Goal: Check status: Check status

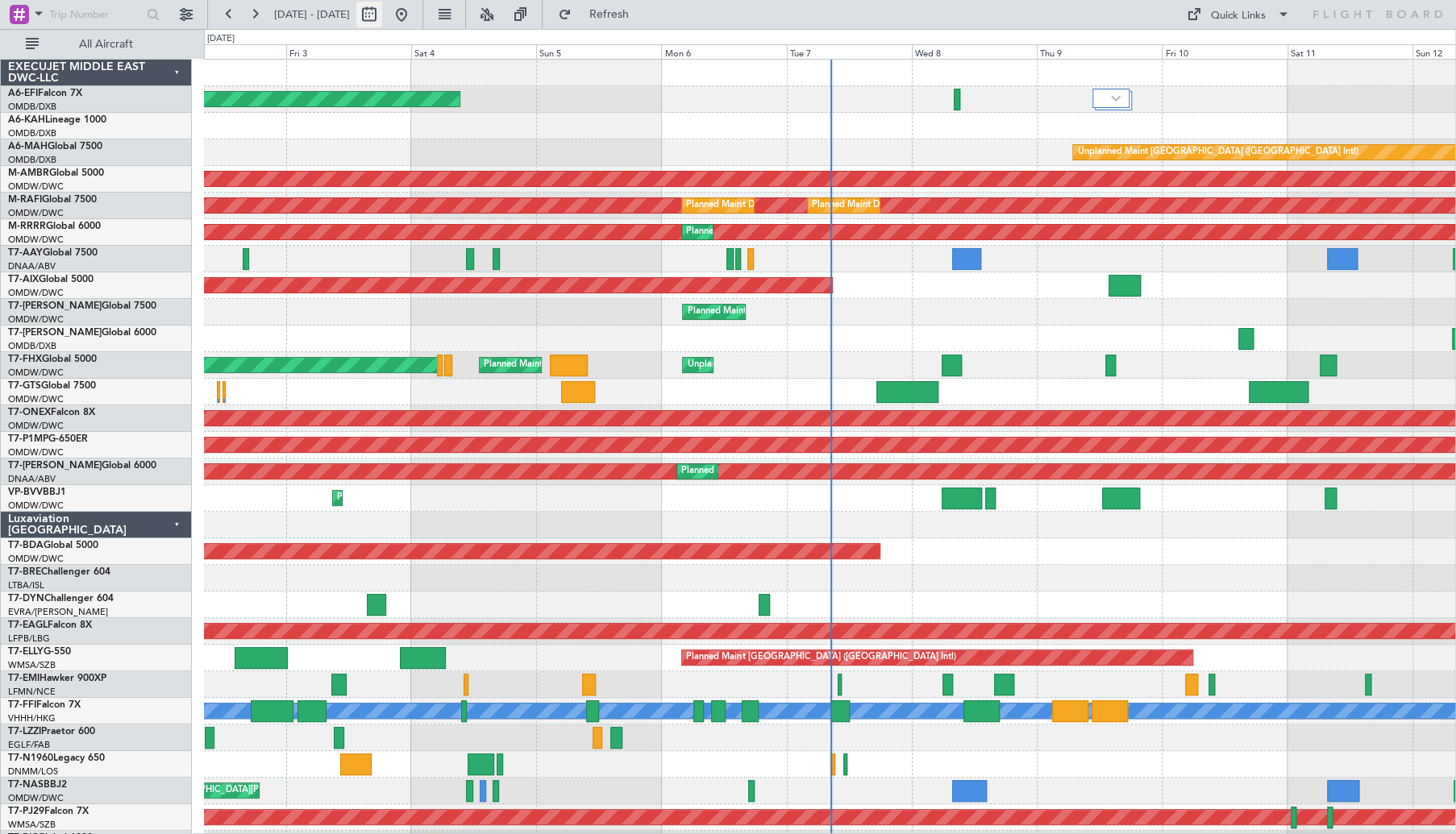
click at [382, 15] on button at bounding box center [369, 15] width 26 height 26
select select "10"
select select "2025"
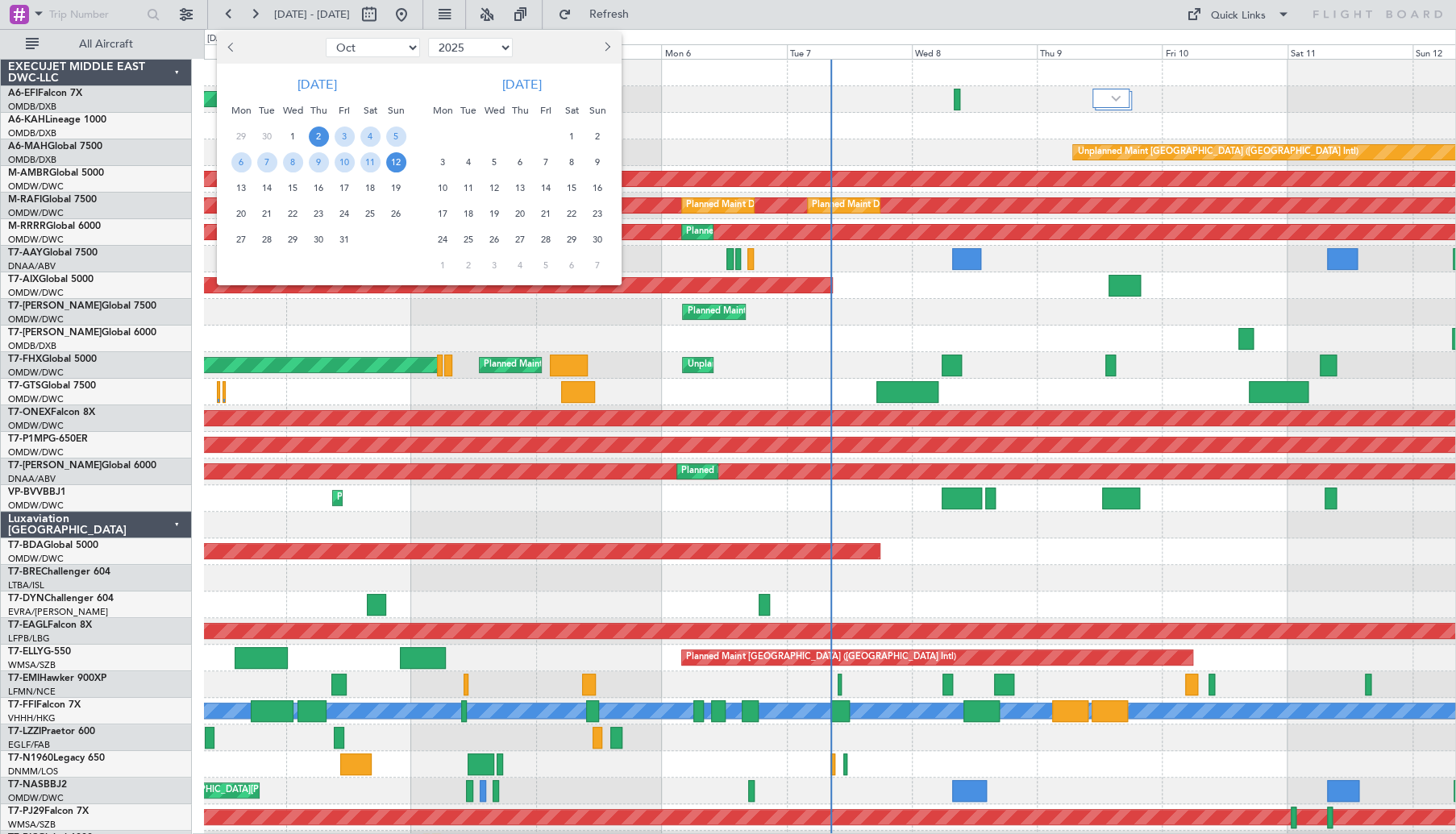
click at [228, 49] on button "Previous month" at bounding box center [232, 48] width 18 height 26
select select "9"
click at [319, 188] on span "18" at bounding box center [318, 187] width 20 height 20
click at [391, 189] on span "21" at bounding box center [396, 187] width 20 height 20
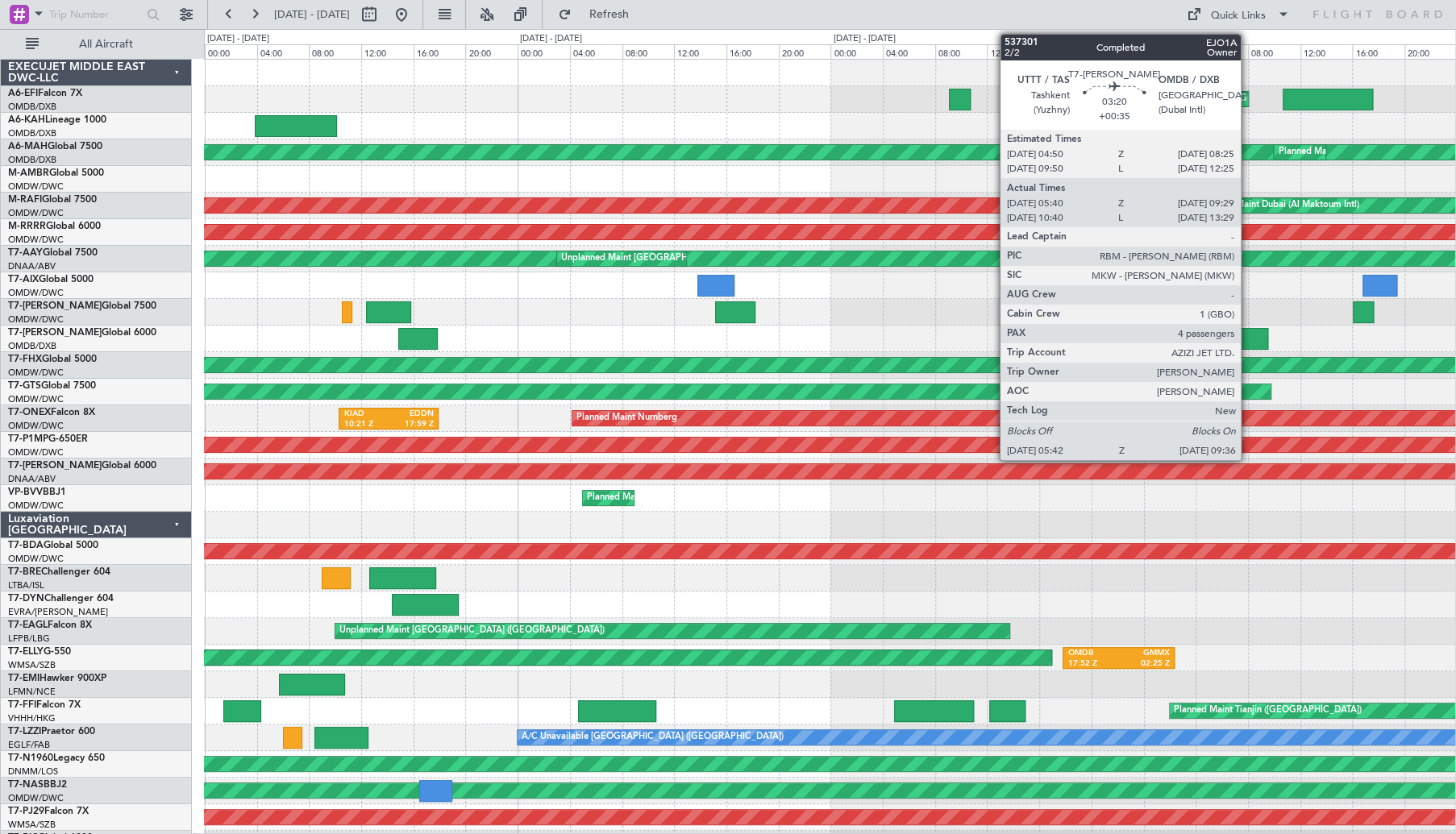
click at [1247, 335] on div at bounding box center [1243, 338] width 52 height 22
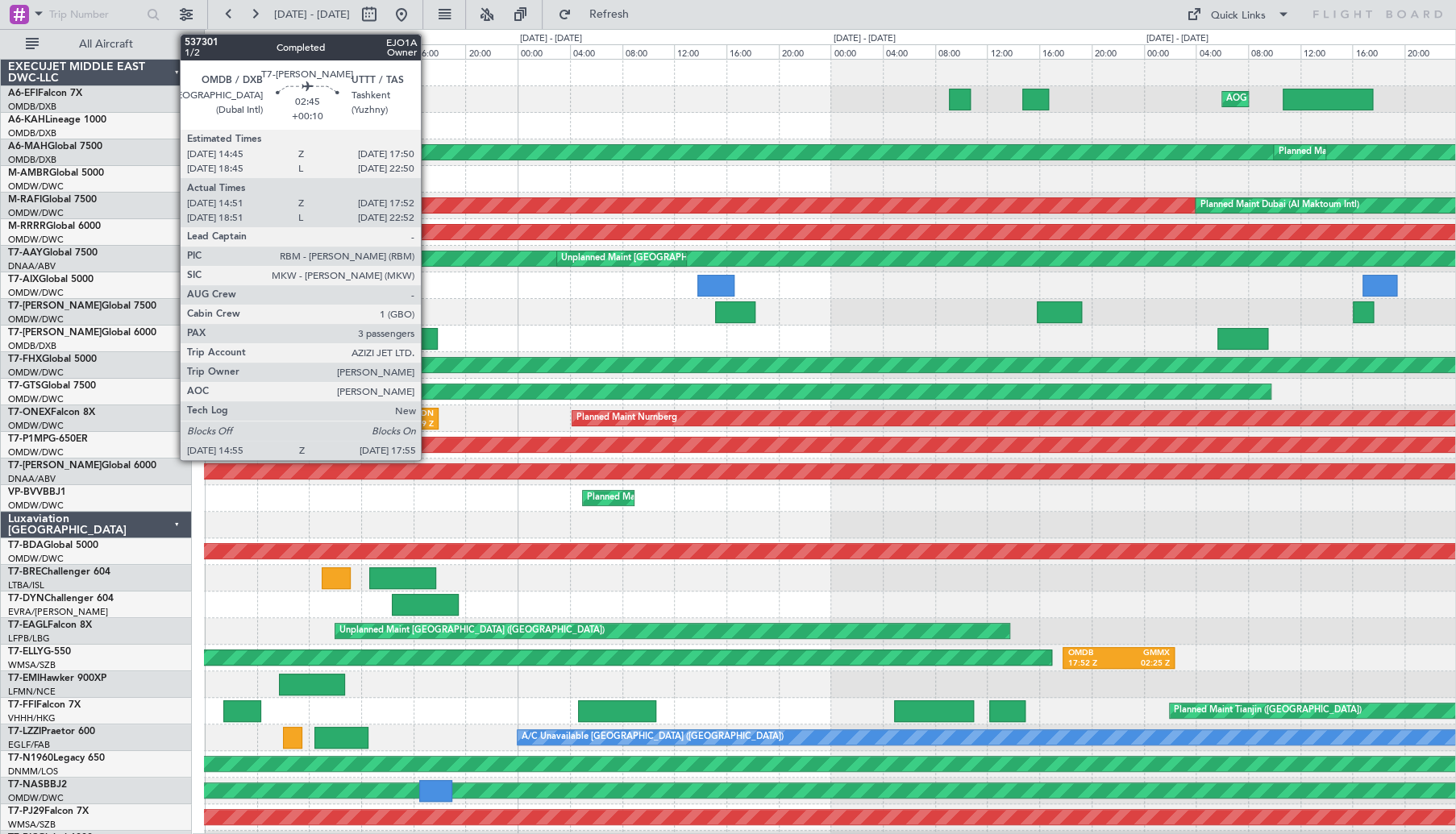
click at [428, 337] on div at bounding box center [418, 338] width 40 height 22
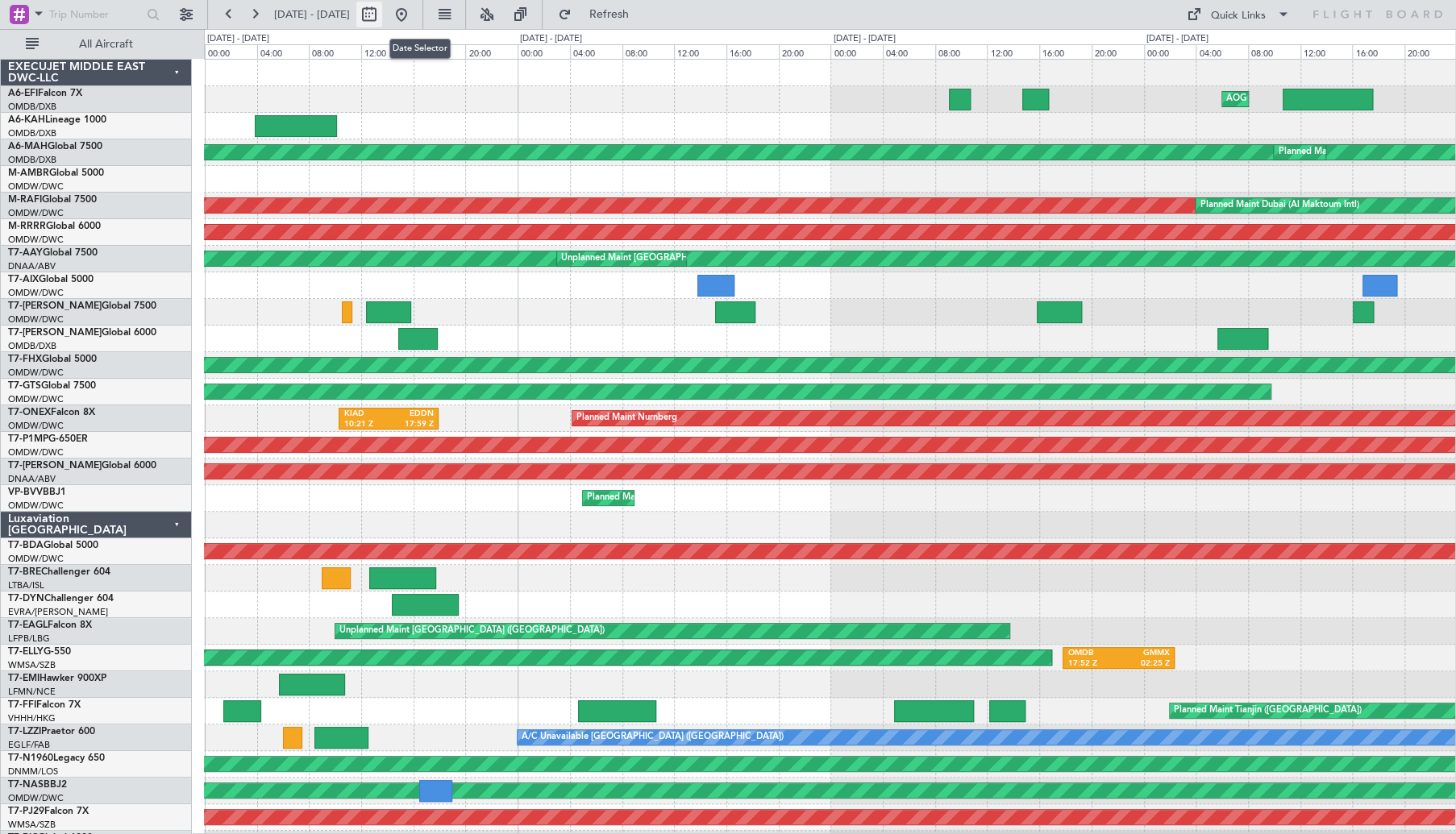
click at [382, 20] on button at bounding box center [369, 15] width 26 height 26
select select "9"
select select "2025"
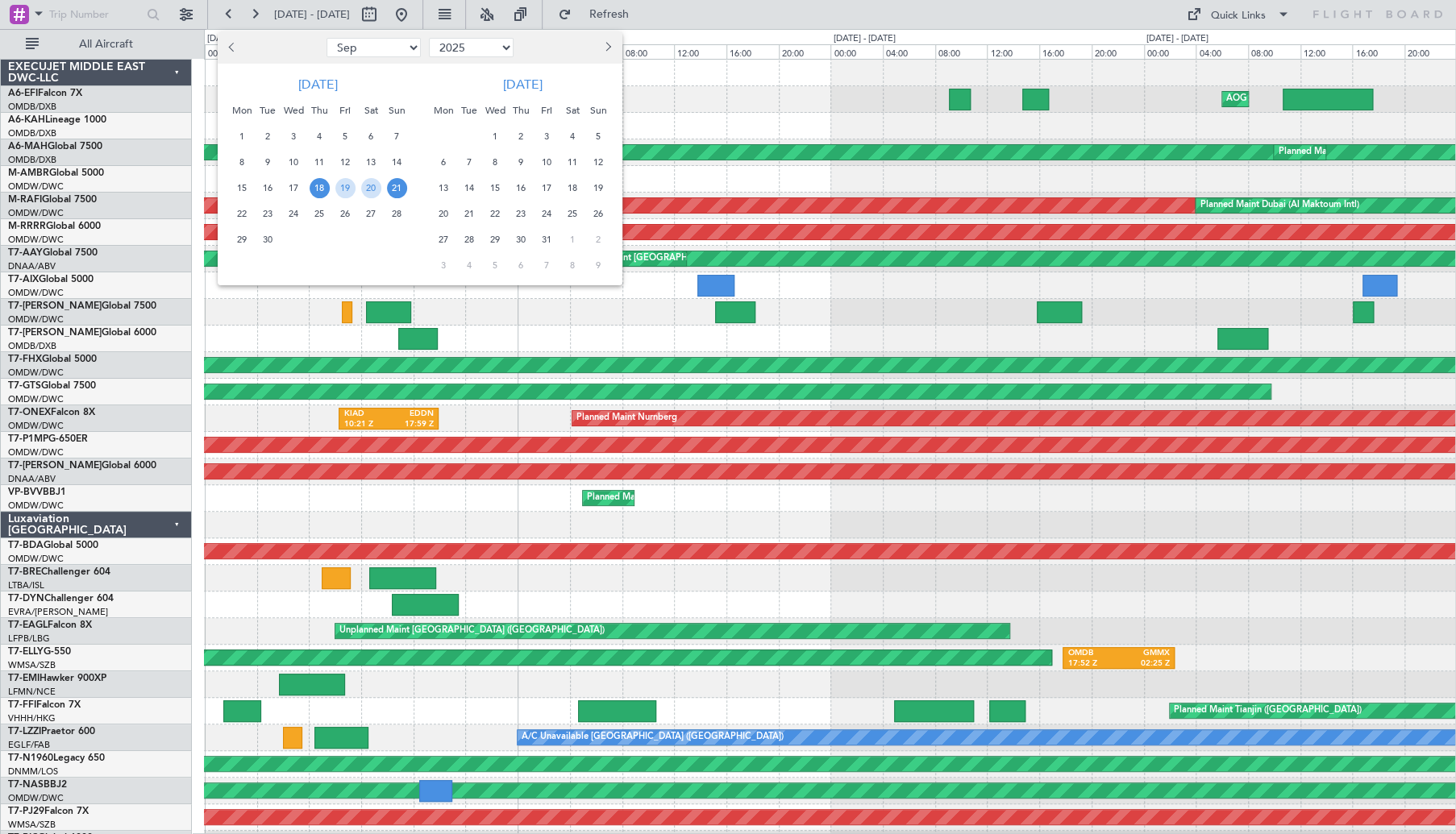
click at [325, 187] on span "18" at bounding box center [319, 187] width 20 height 20
click at [241, 212] on span "22" at bounding box center [242, 213] width 20 height 20
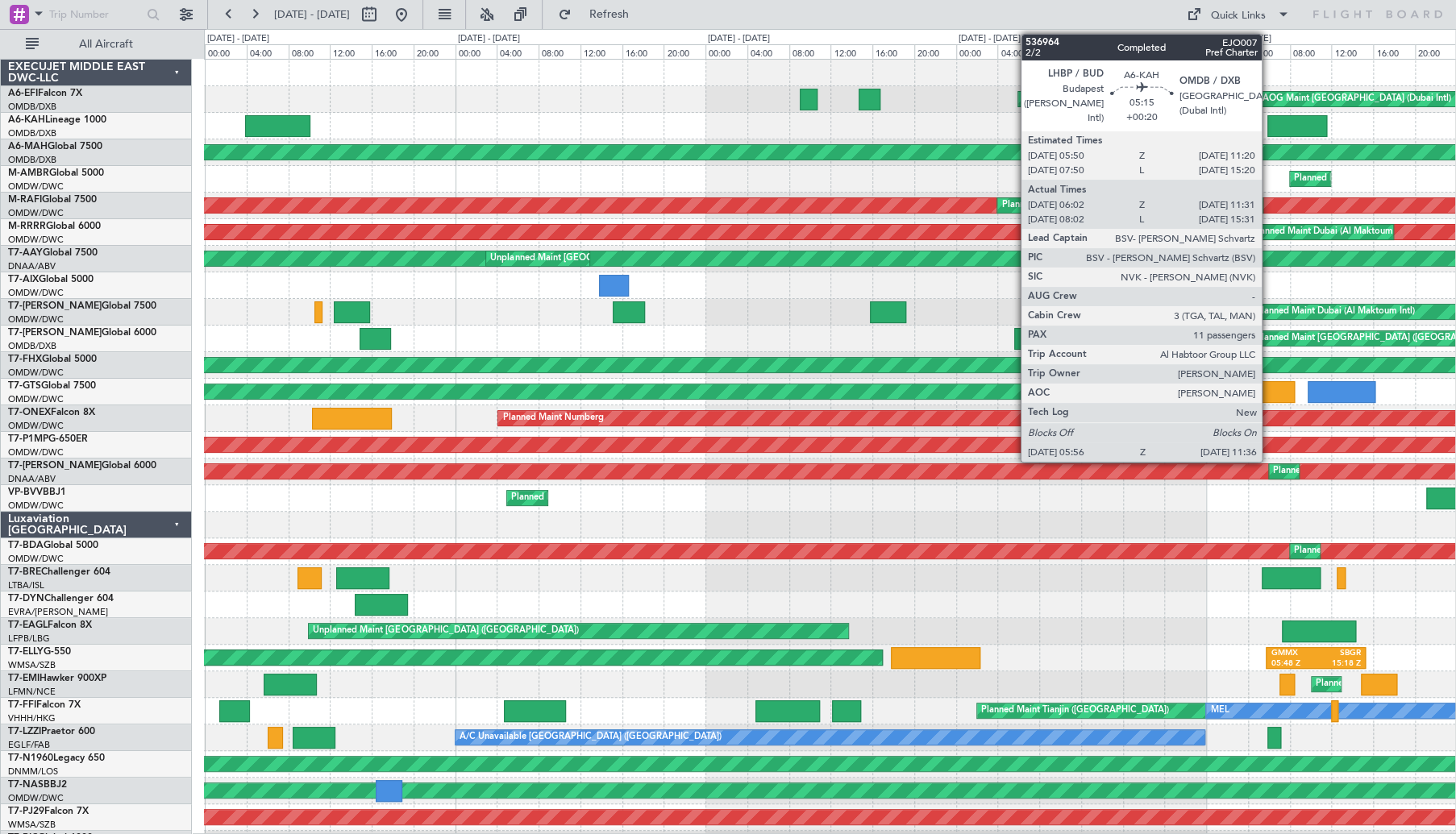
click at [1286, 121] on div at bounding box center [1296, 126] width 59 height 22
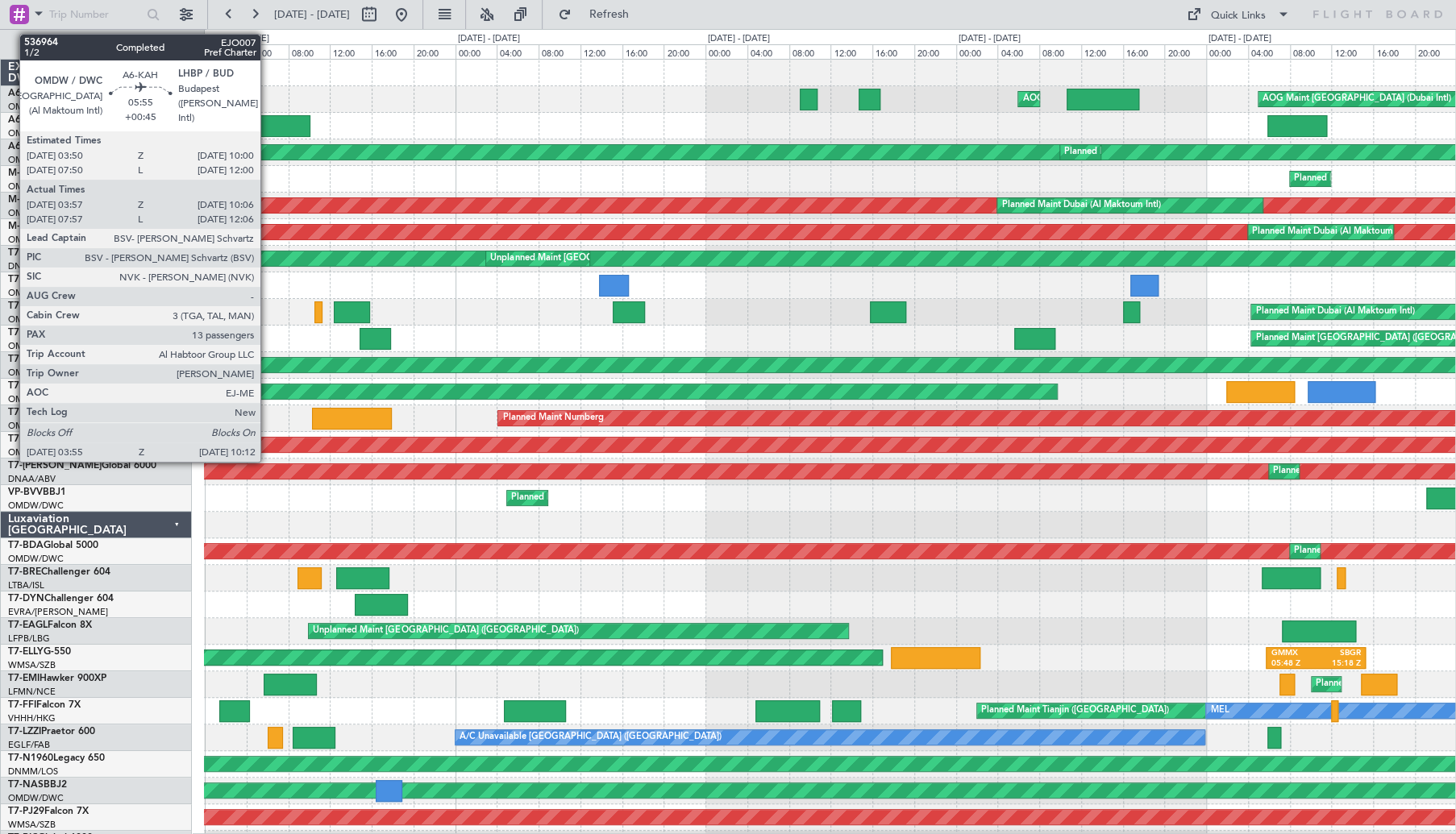
click at [268, 127] on div at bounding box center [278, 126] width 66 height 22
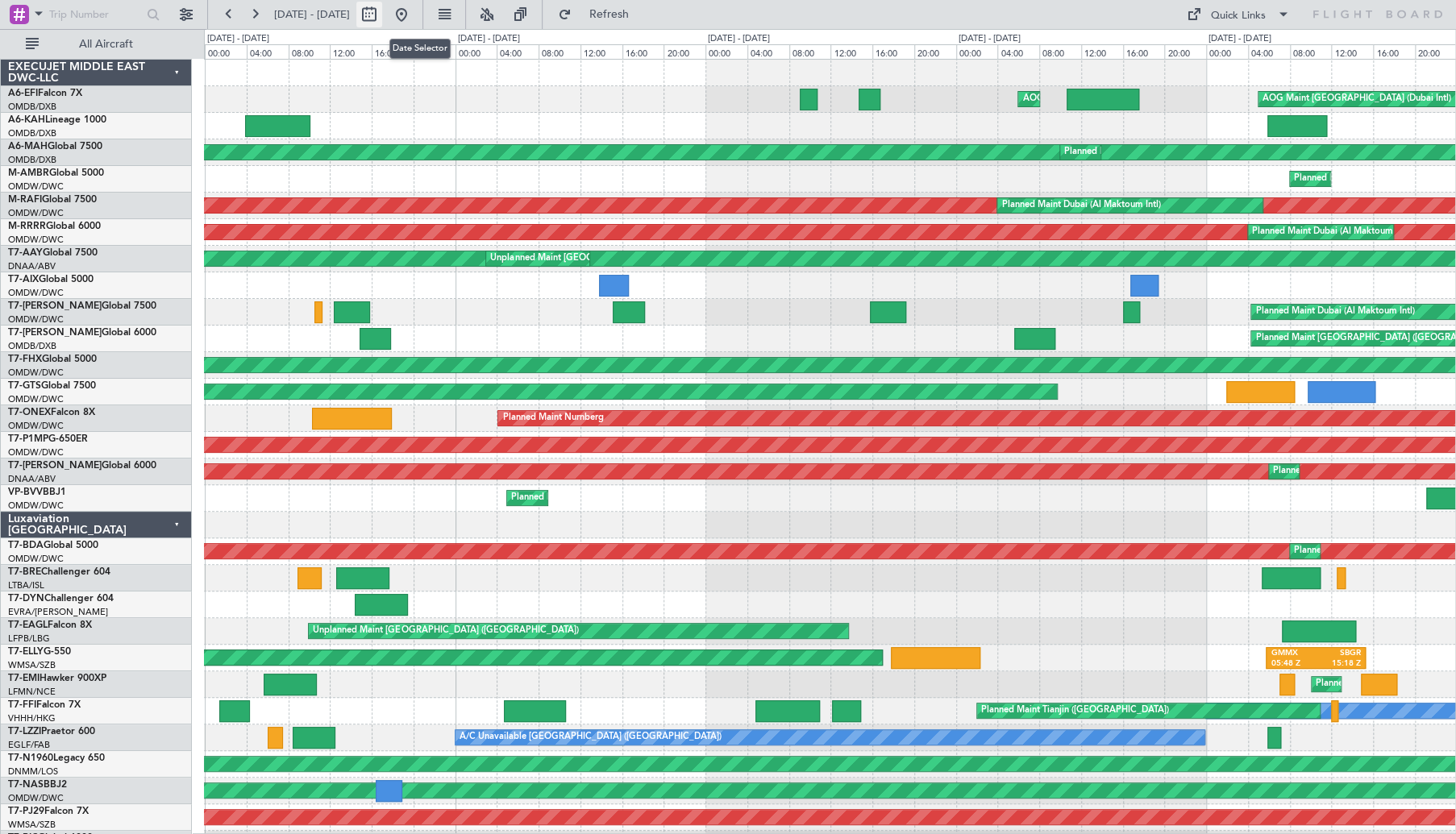
click at [382, 17] on button at bounding box center [369, 15] width 26 height 26
select select "9"
select select "2025"
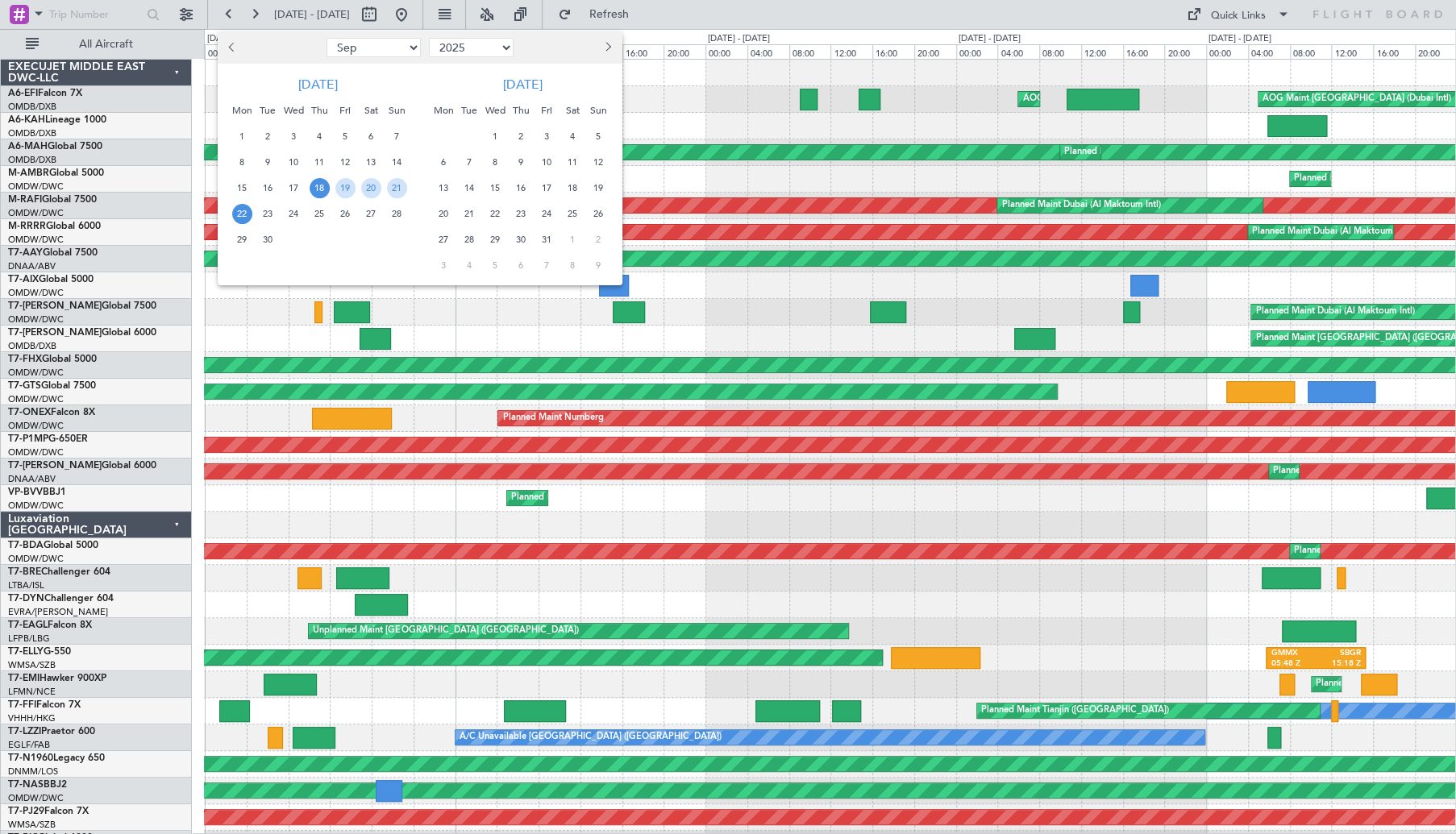
click at [314, 181] on span "18" at bounding box center [319, 187] width 20 height 20
click at [812, 316] on div at bounding box center [728, 417] width 1456 height 834
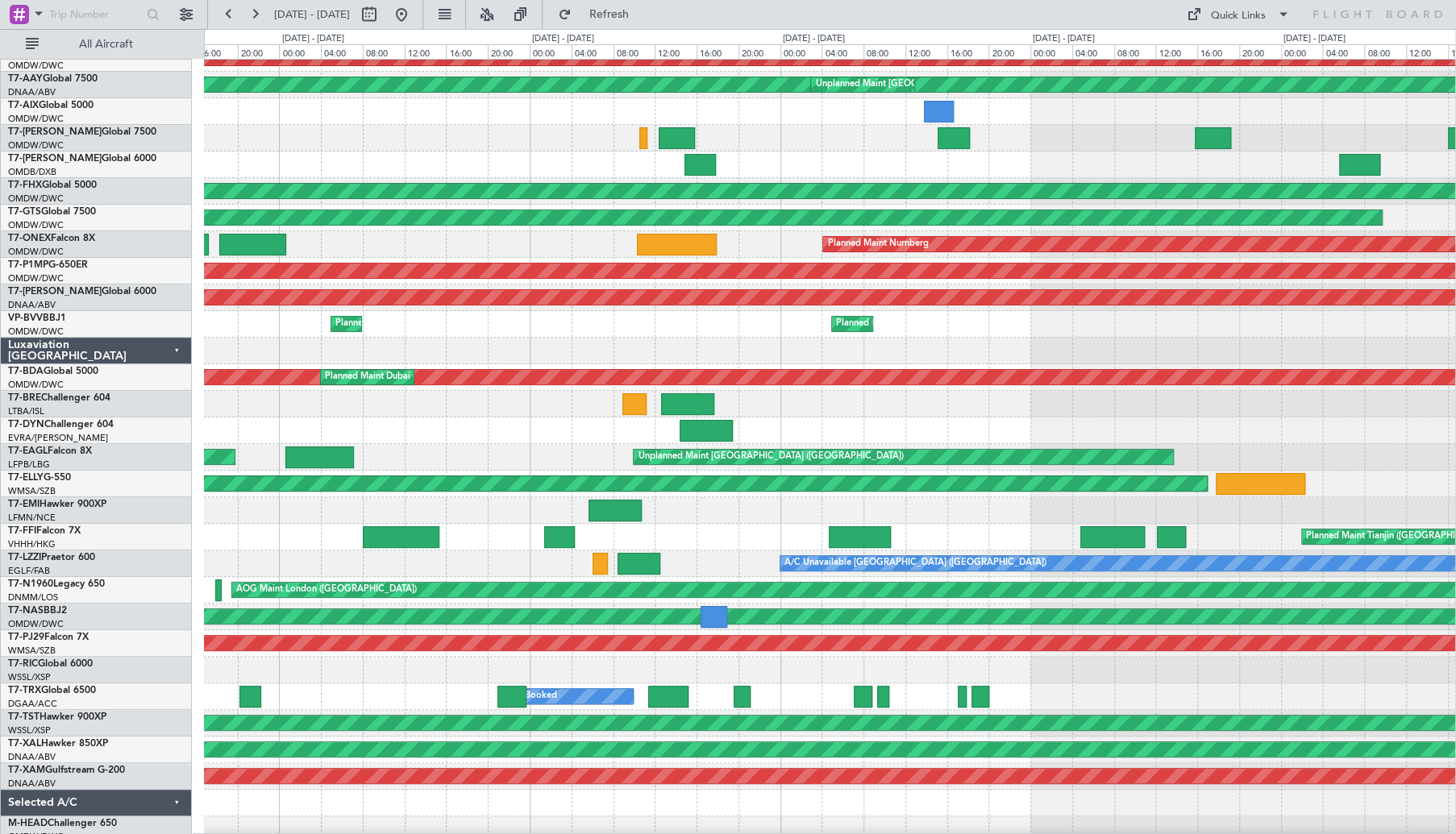
scroll to position [171, 0]
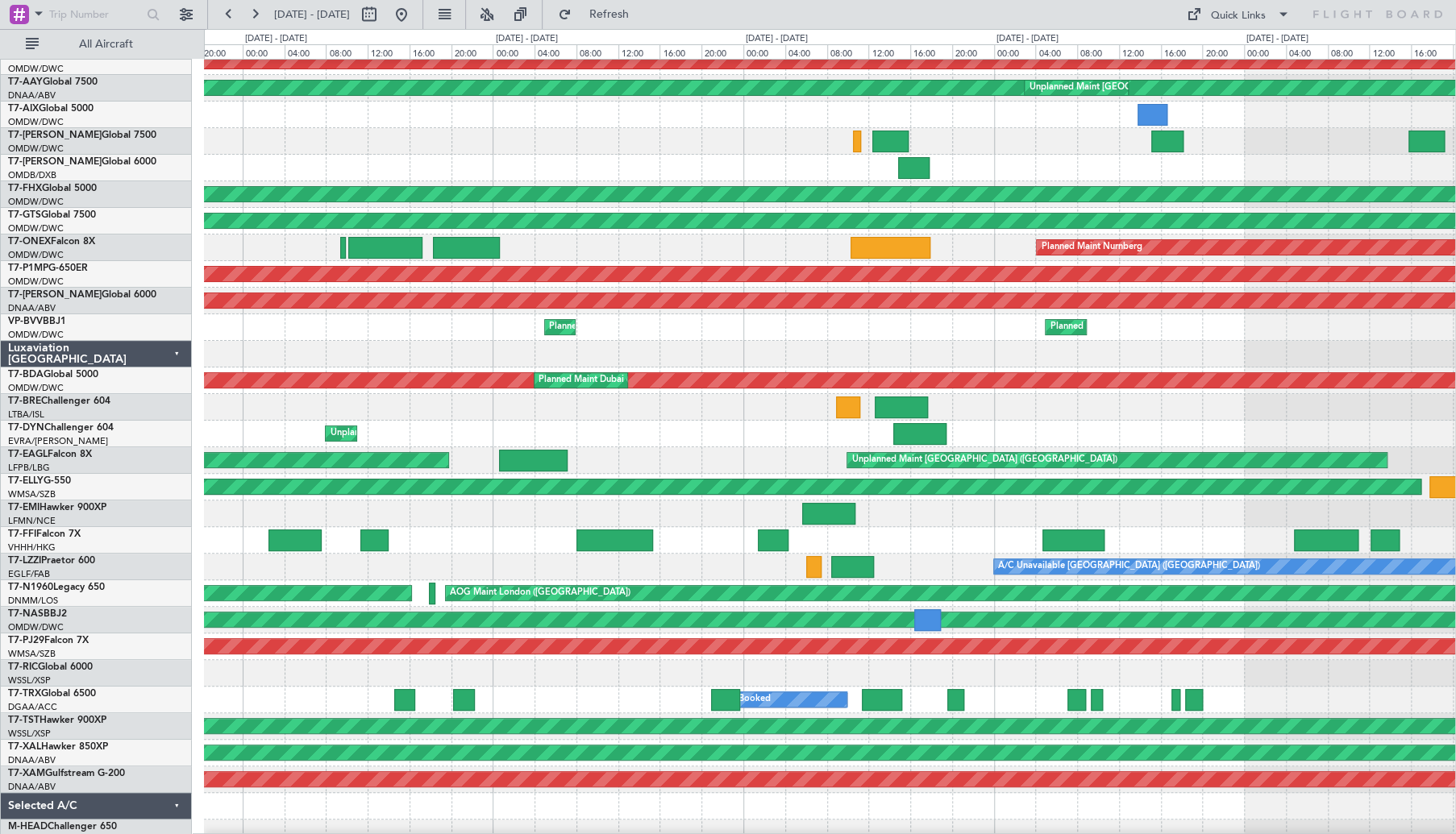
click at [1071, 628] on div "Planned Maint [GEOGRAPHIC_DATA]-[GEOGRAPHIC_DATA]" at bounding box center [829, 620] width 1251 height 27
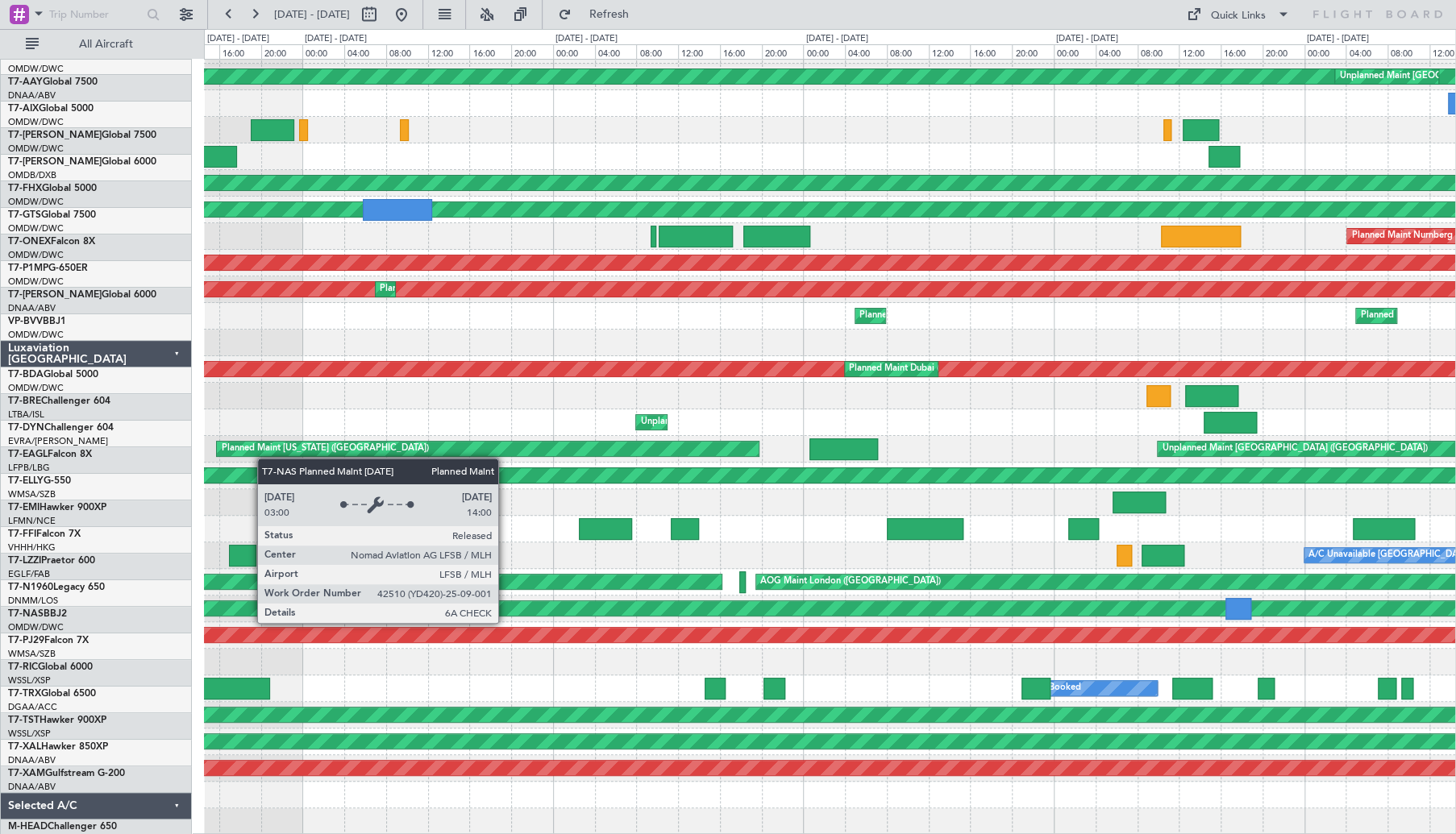
scroll to position [182, 0]
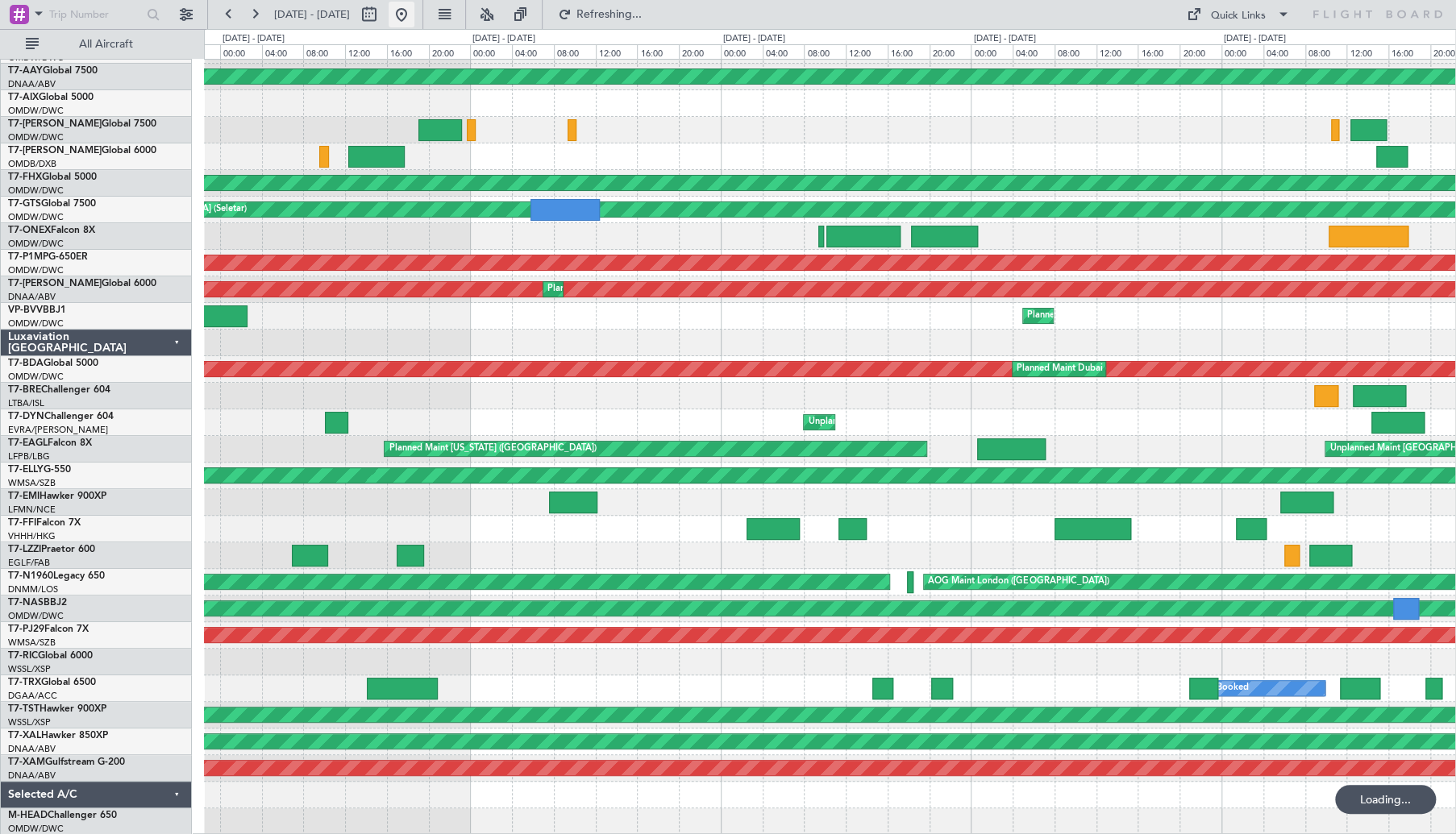
click at [414, 9] on button at bounding box center [402, 15] width 26 height 26
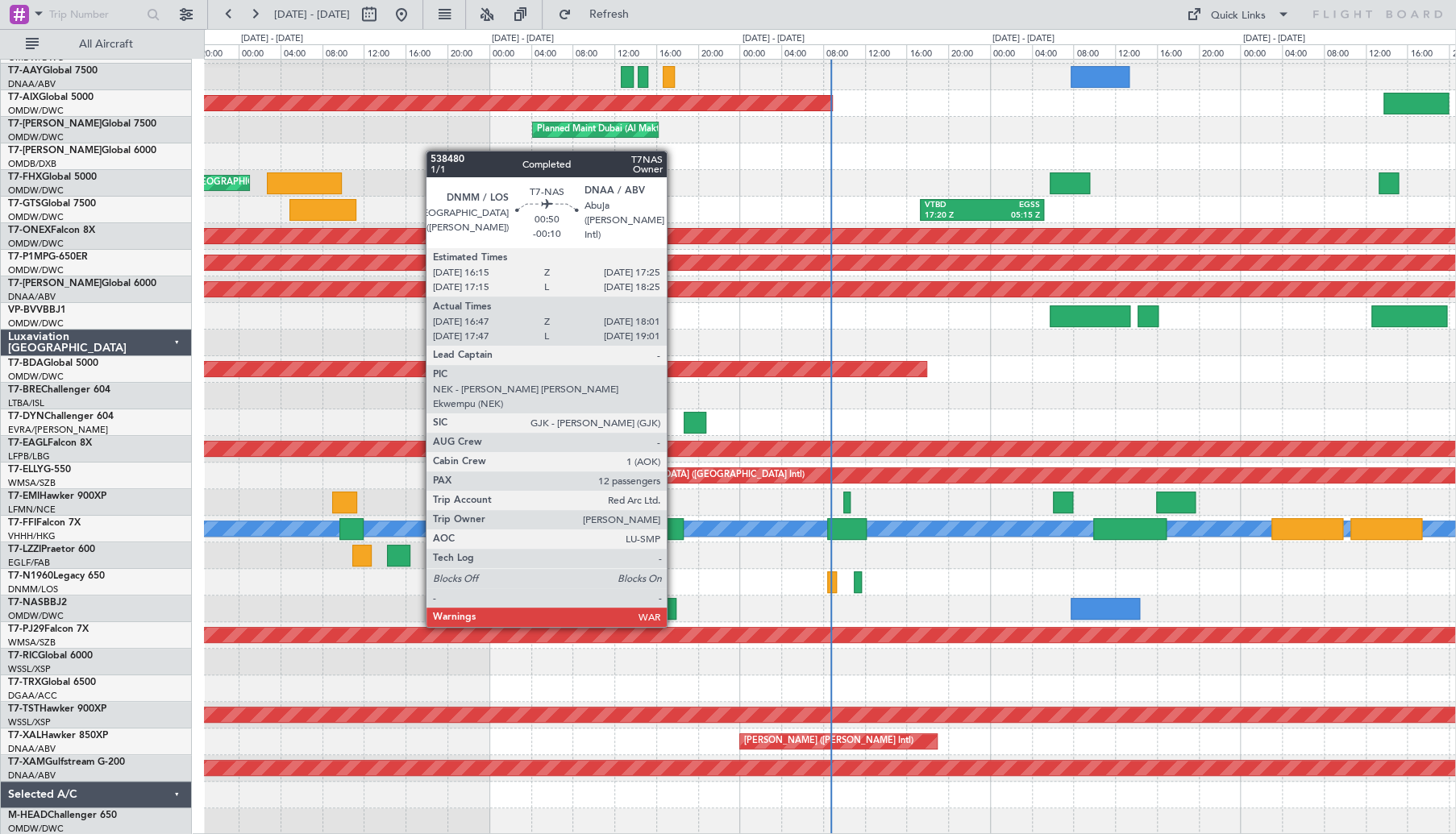
click at [674, 609] on div at bounding box center [670, 608] width 13 height 22
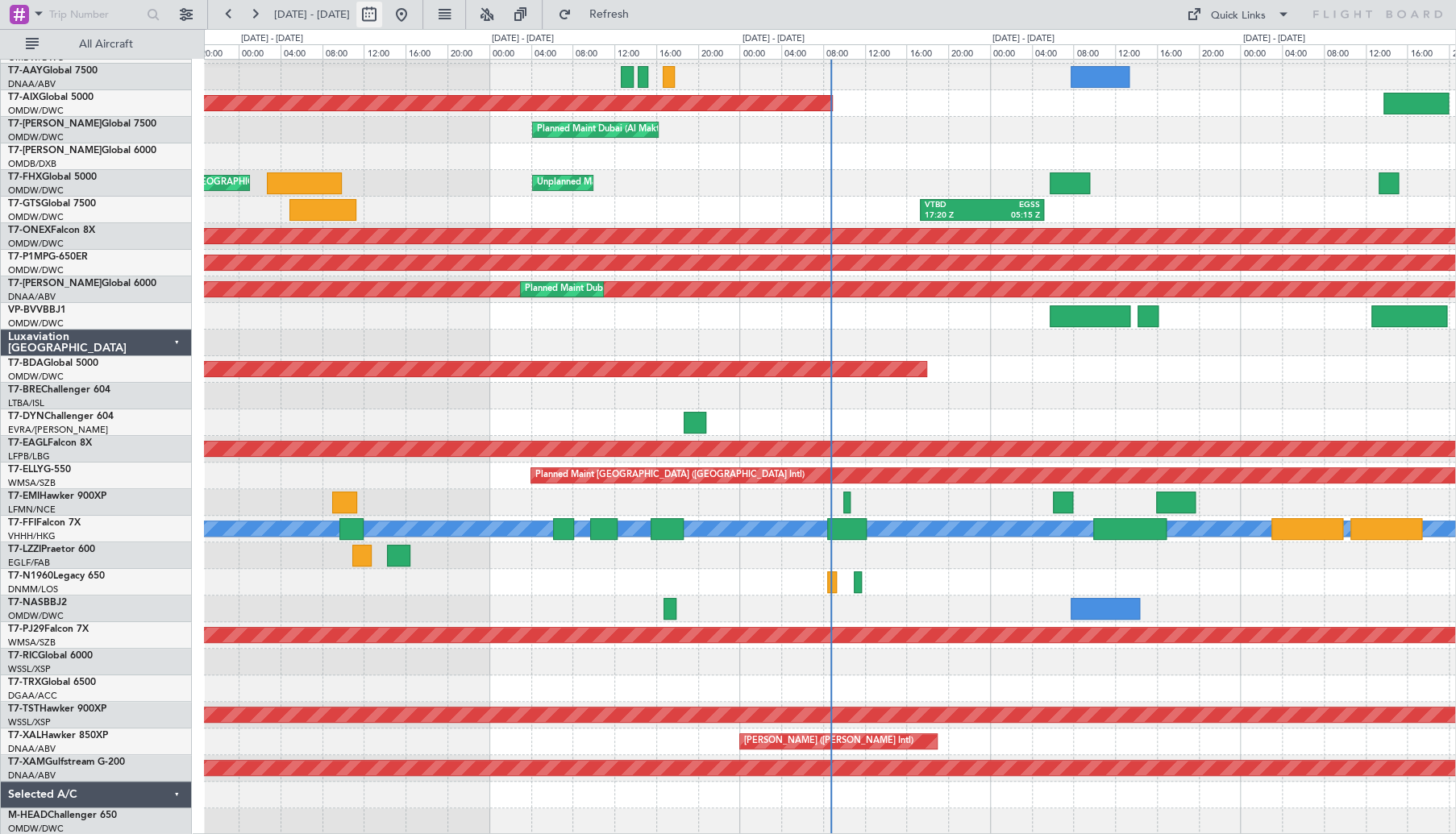
click at [382, 14] on button at bounding box center [369, 15] width 26 height 26
select select "10"
select select "2025"
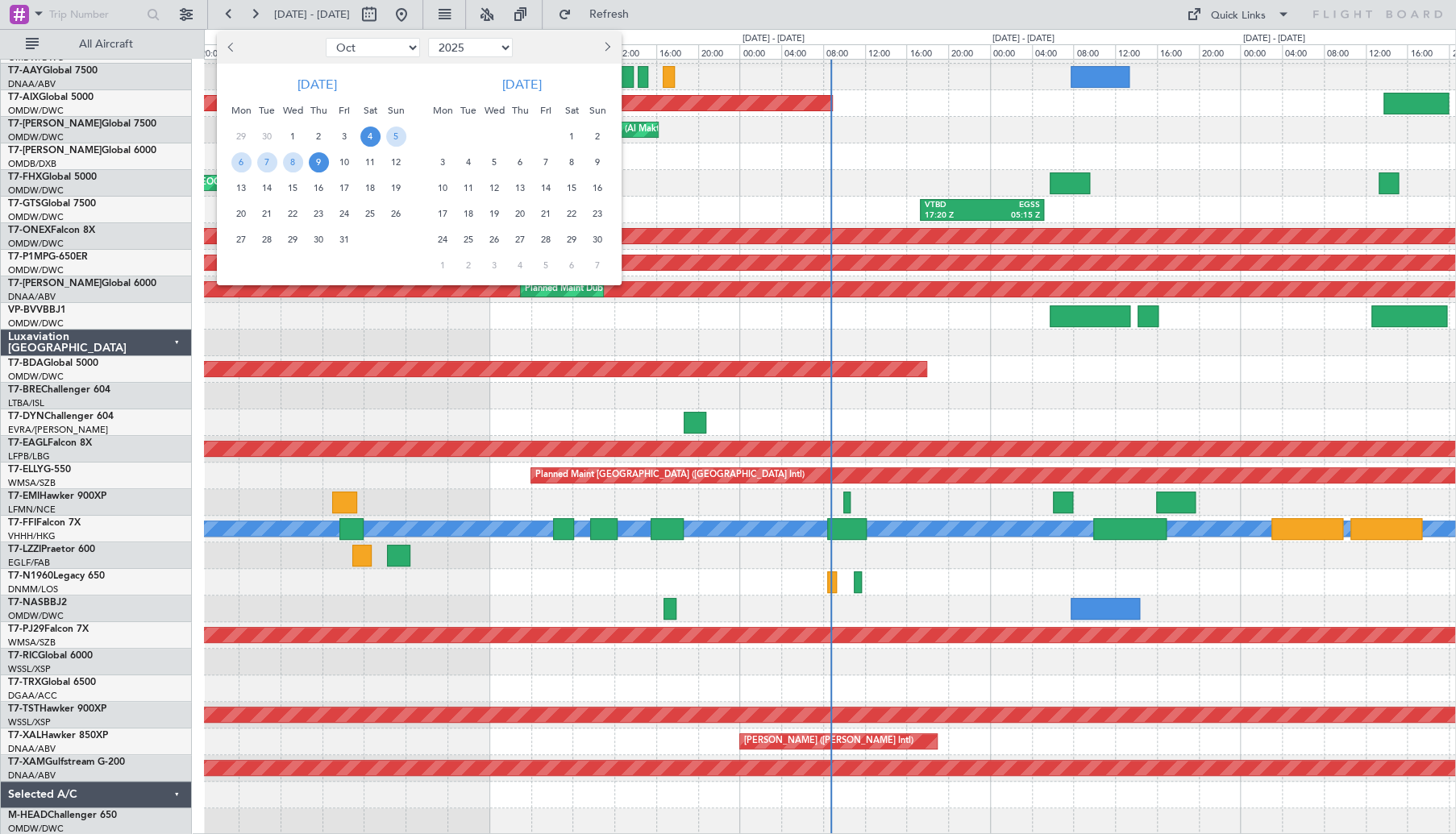
click at [230, 51] on span "Previous month" at bounding box center [233, 47] width 10 height 10
select select "9"
click at [239, 188] on span "15" at bounding box center [241, 187] width 20 height 20
click at [325, 188] on span "18" at bounding box center [318, 187] width 20 height 20
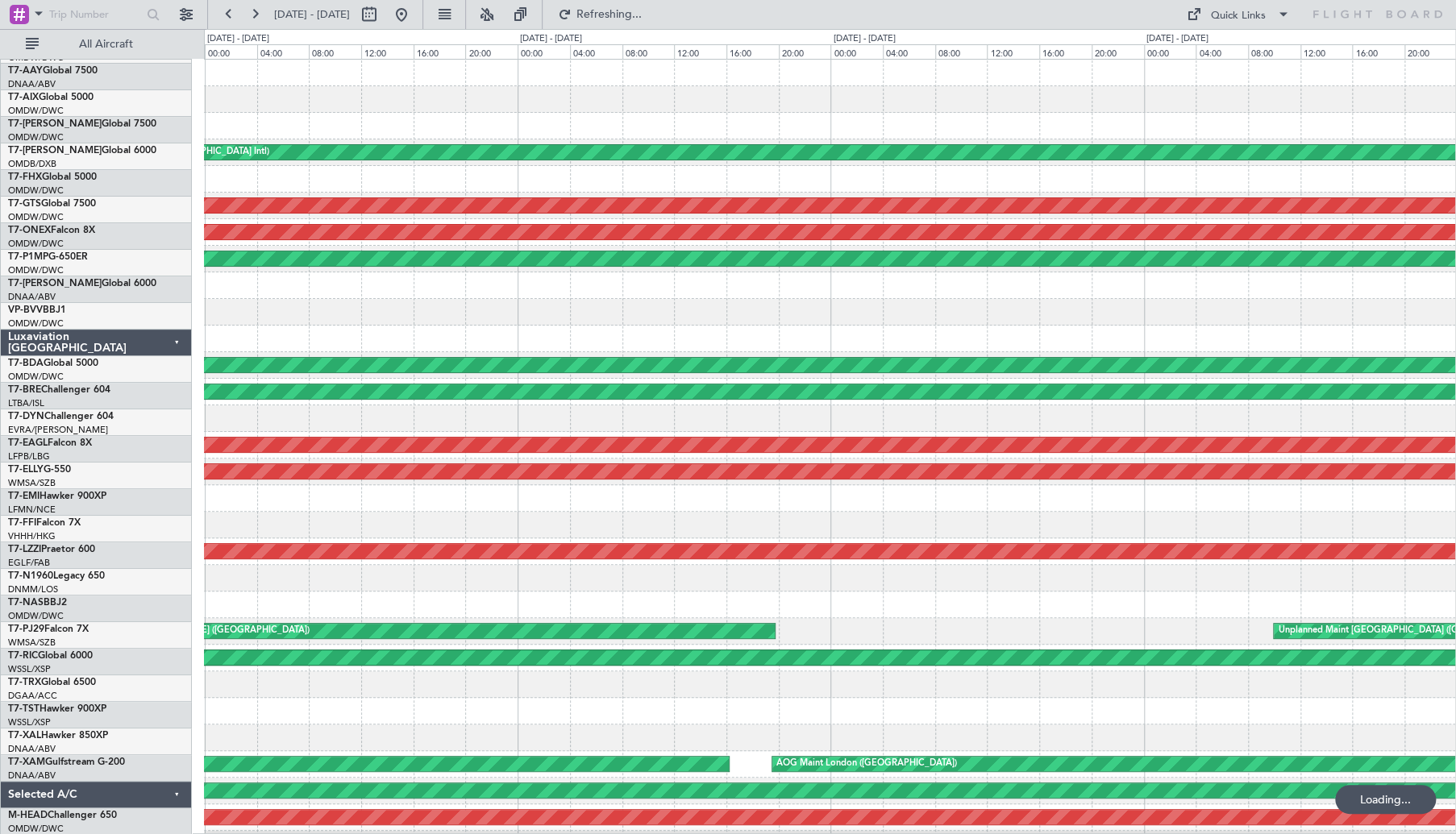
scroll to position [0, 0]
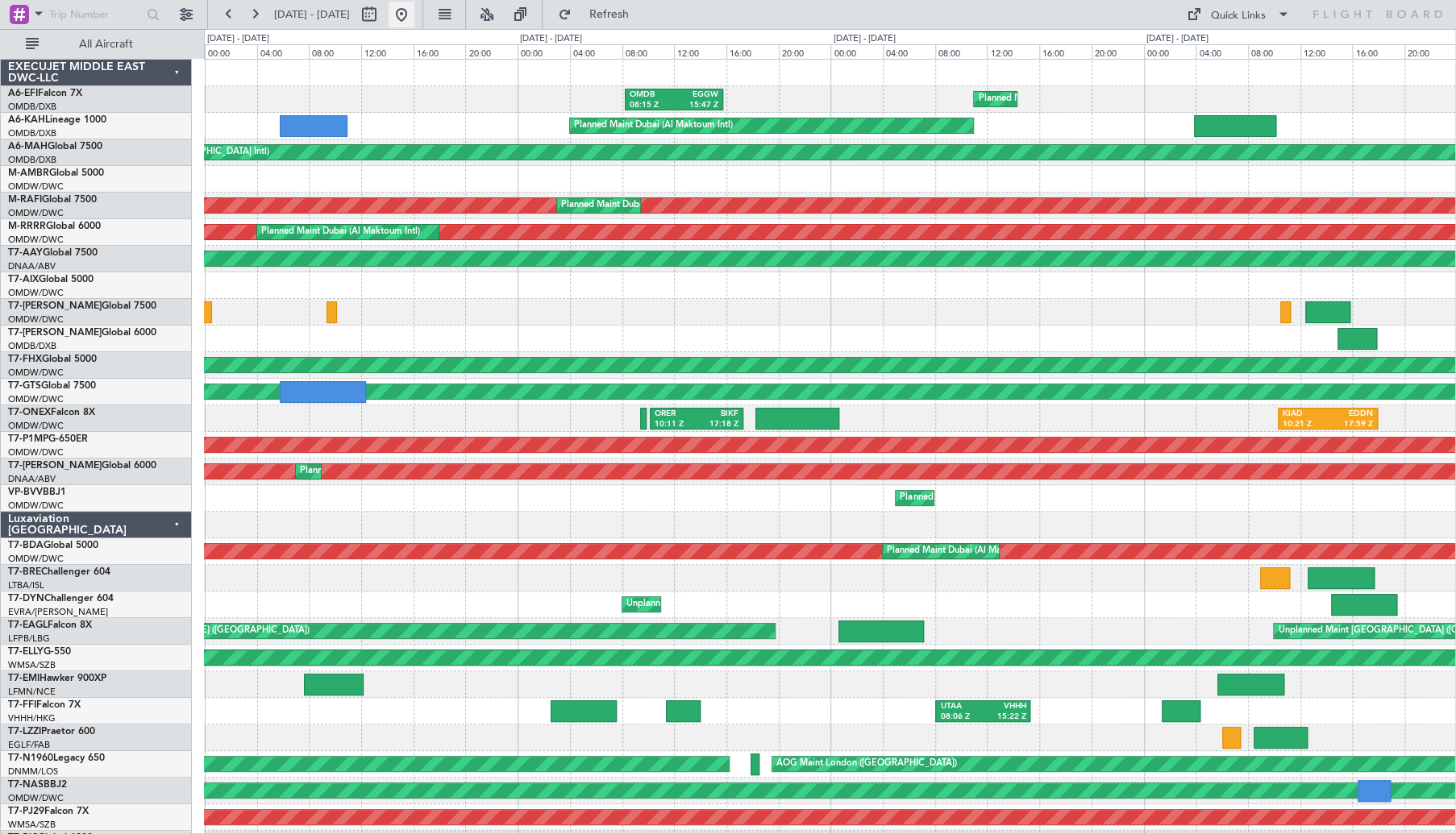
click at [414, 20] on button at bounding box center [402, 15] width 26 height 26
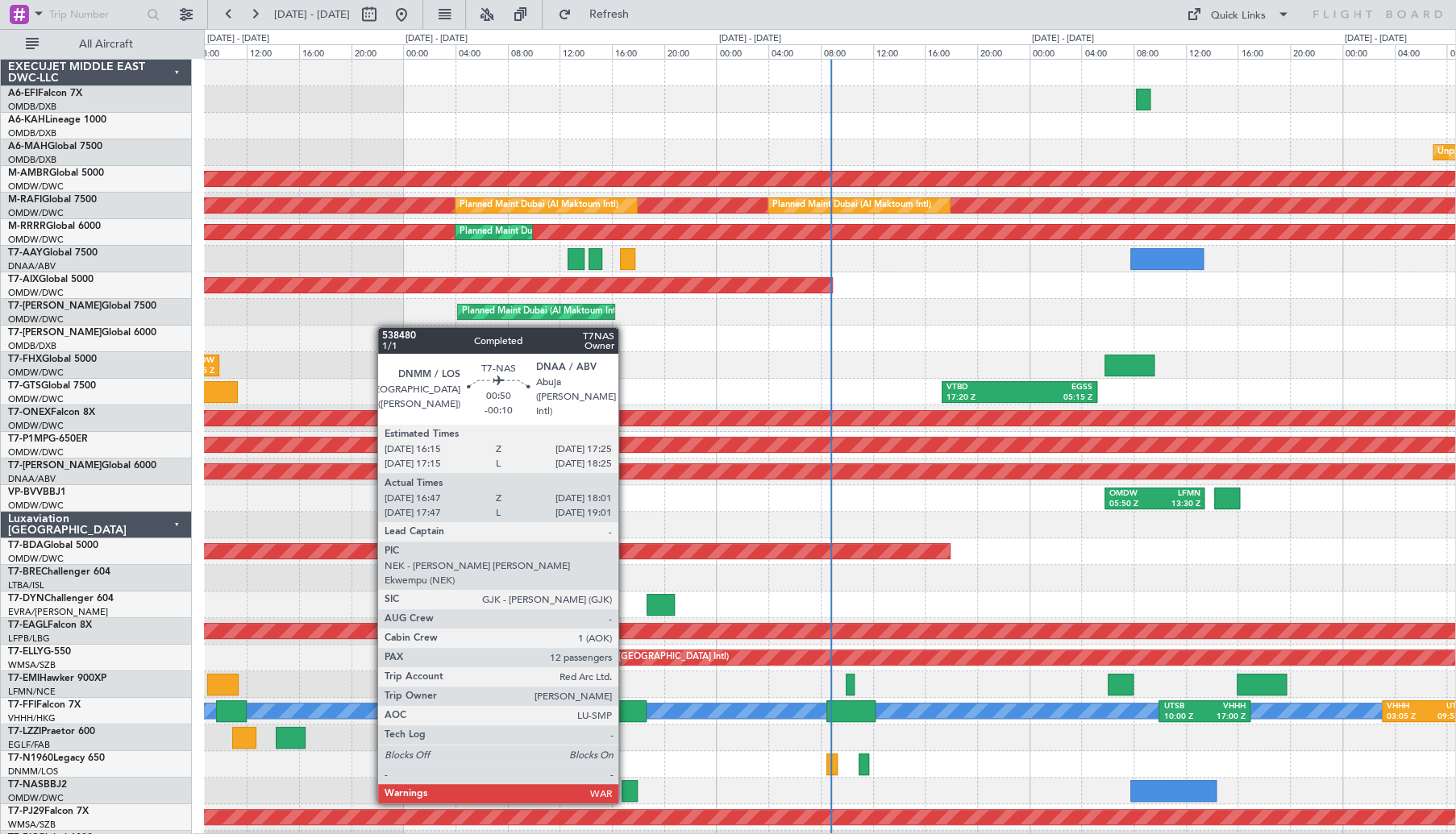
click at [626, 785] on div at bounding box center [630, 790] width 16 height 22
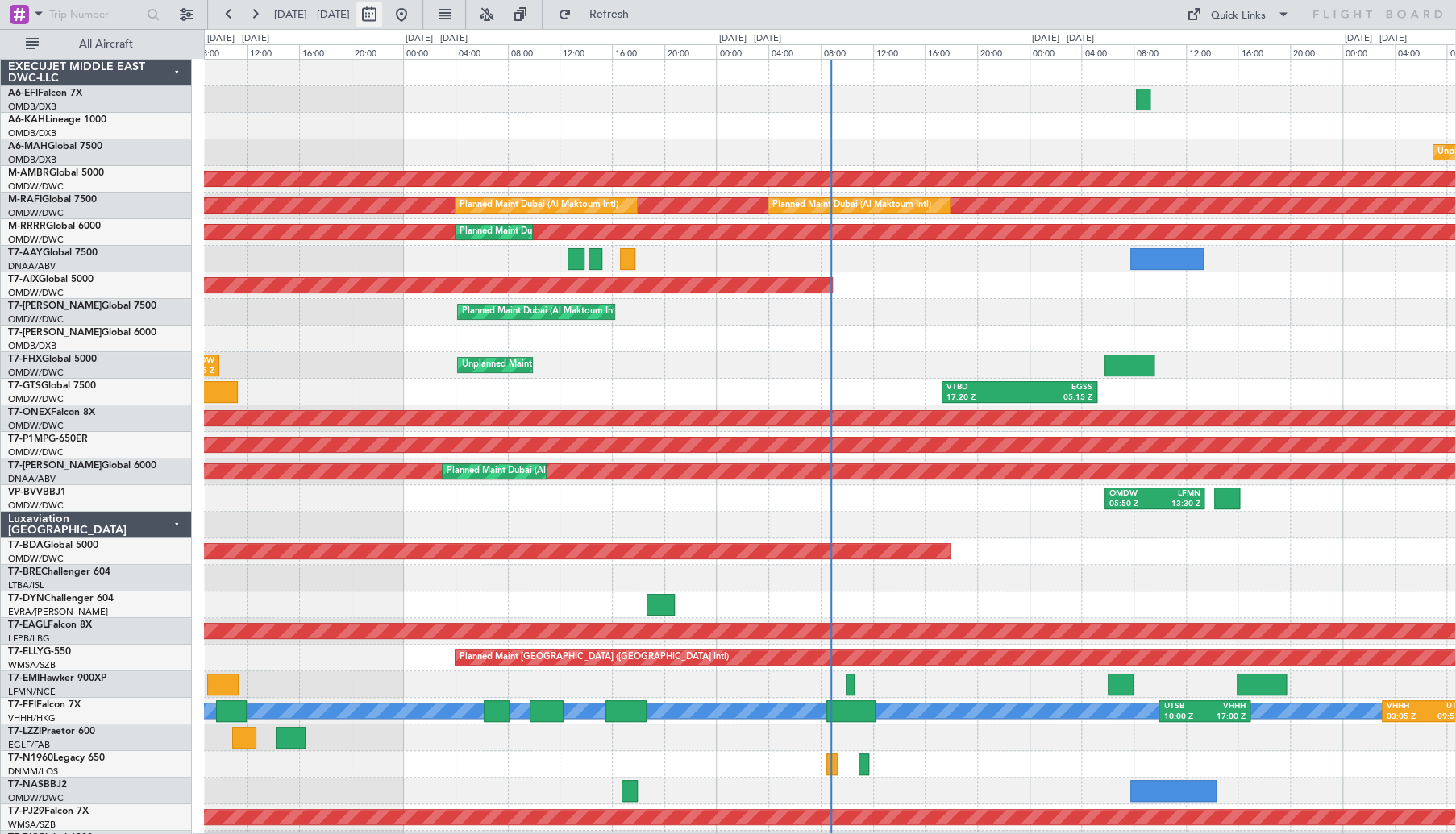
click at [382, 12] on button at bounding box center [369, 15] width 26 height 26
select select "10"
select select "2025"
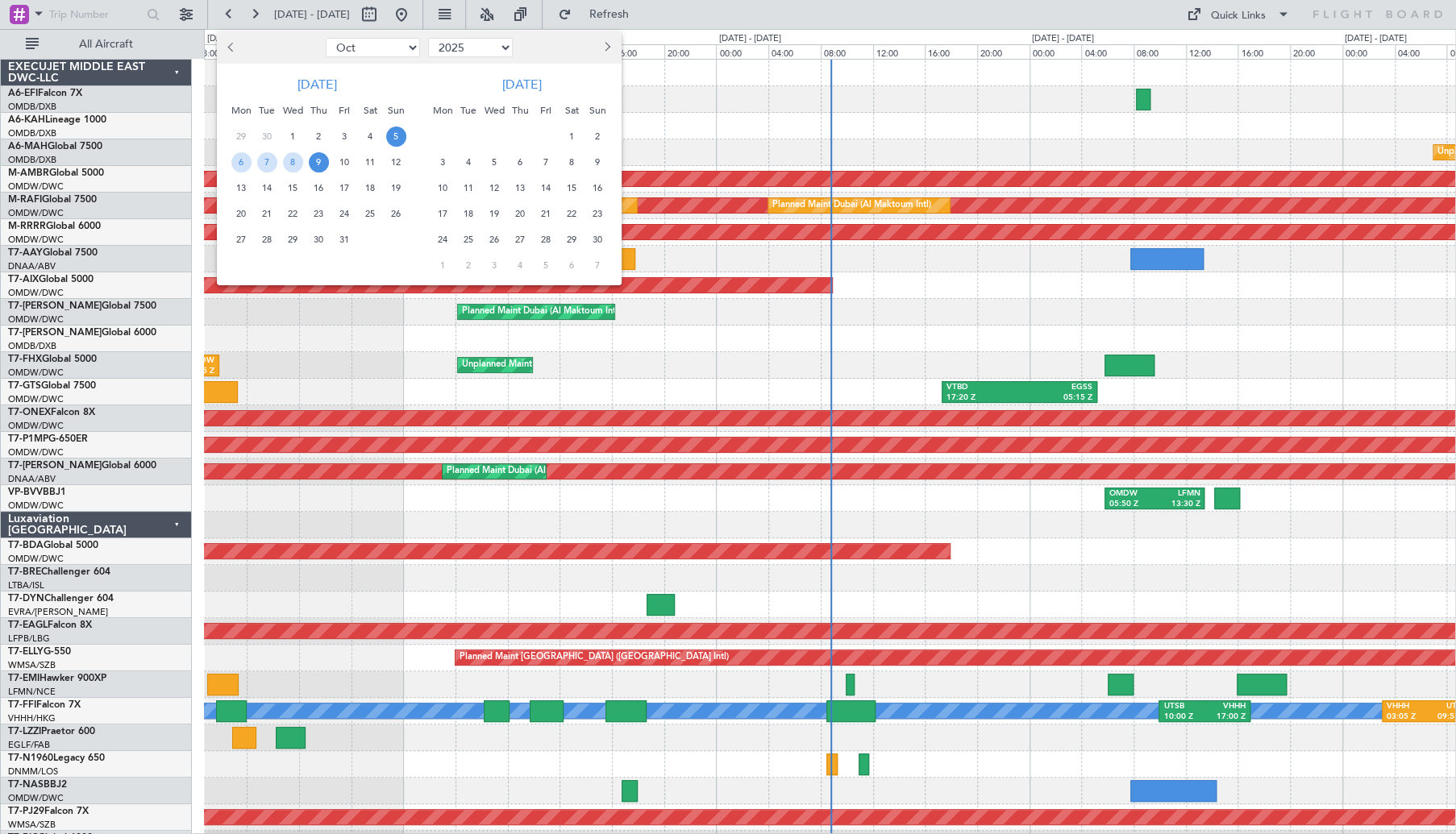
click at [235, 50] on button "Previous month" at bounding box center [232, 48] width 18 height 26
select select "7"
click at [321, 237] on span "31" at bounding box center [318, 239] width 20 height 20
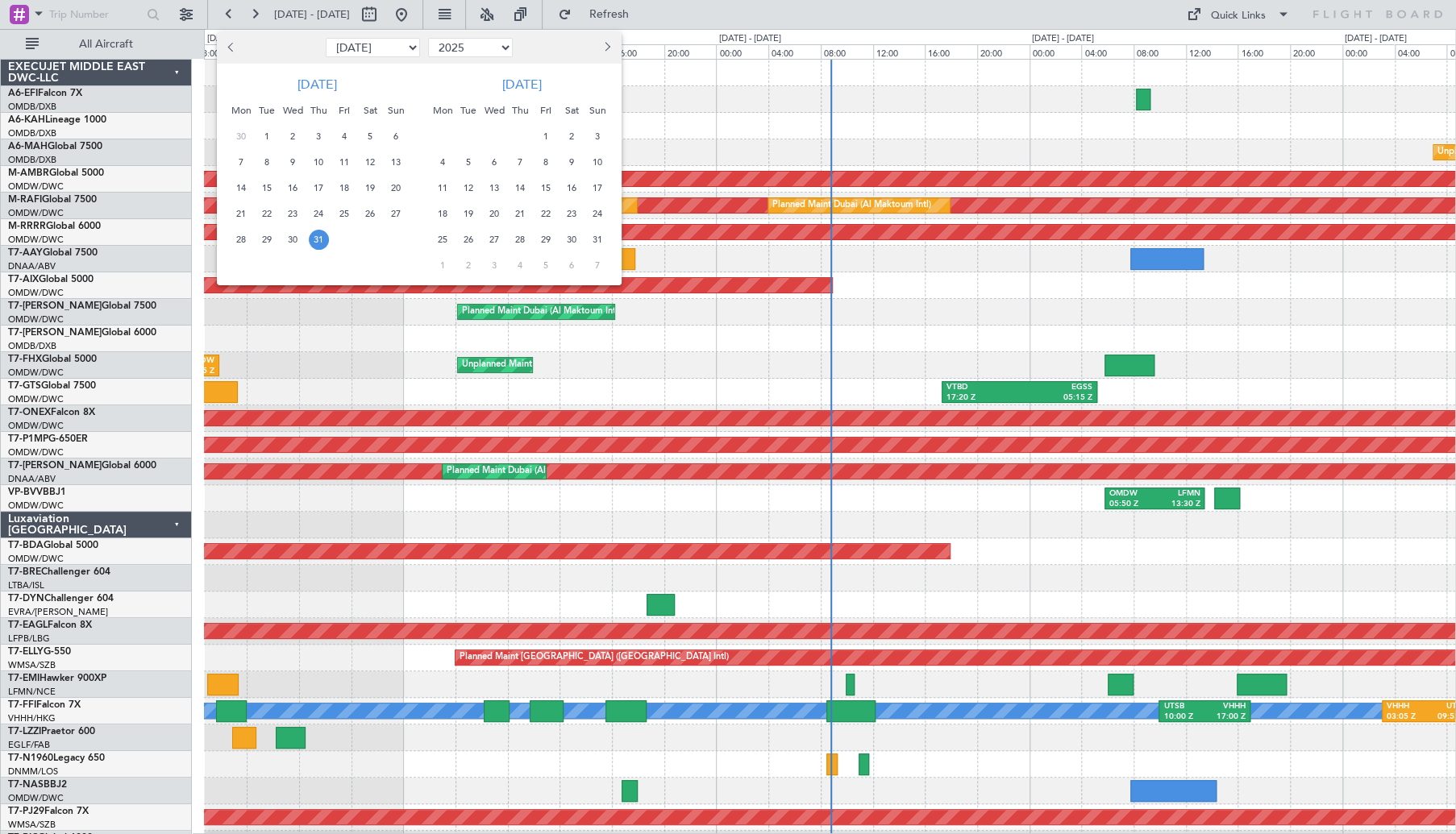
click at [321, 237] on span "31" at bounding box center [318, 239] width 20 height 20
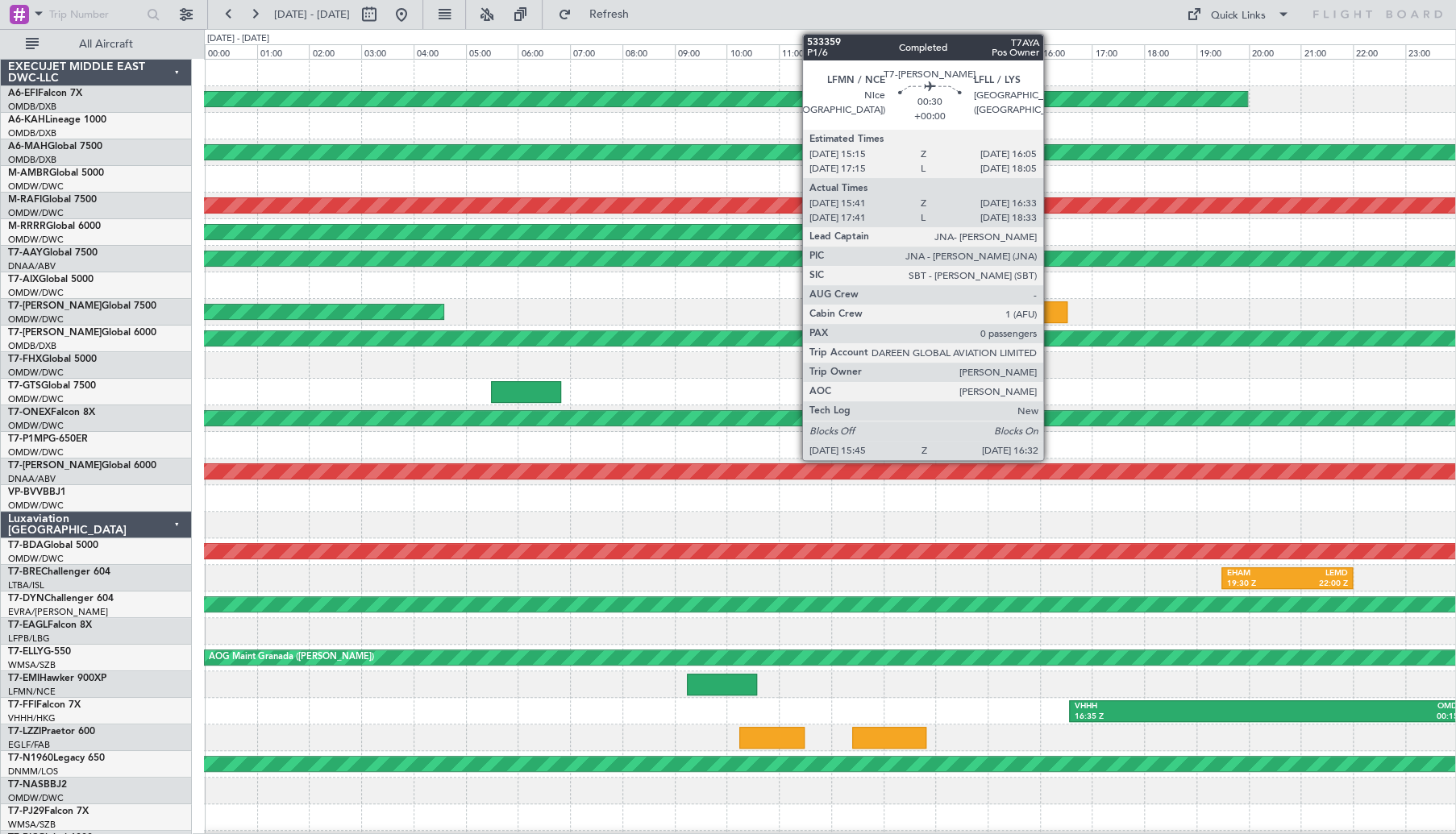
click at [1050, 308] on div at bounding box center [1046, 312] width 41 height 22
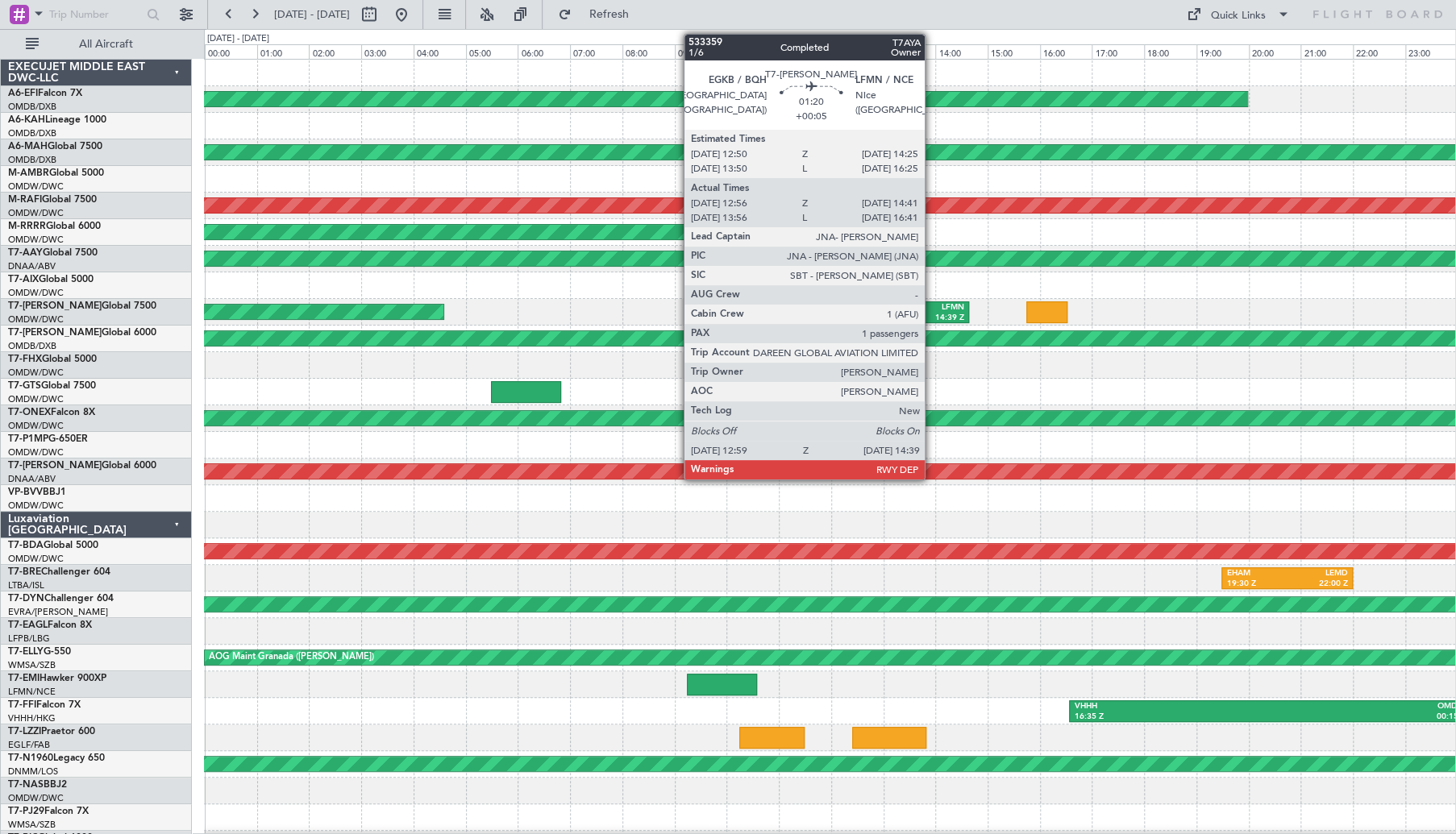
click at [932, 316] on div "14:39 Z" at bounding box center [945, 318] width 39 height 11
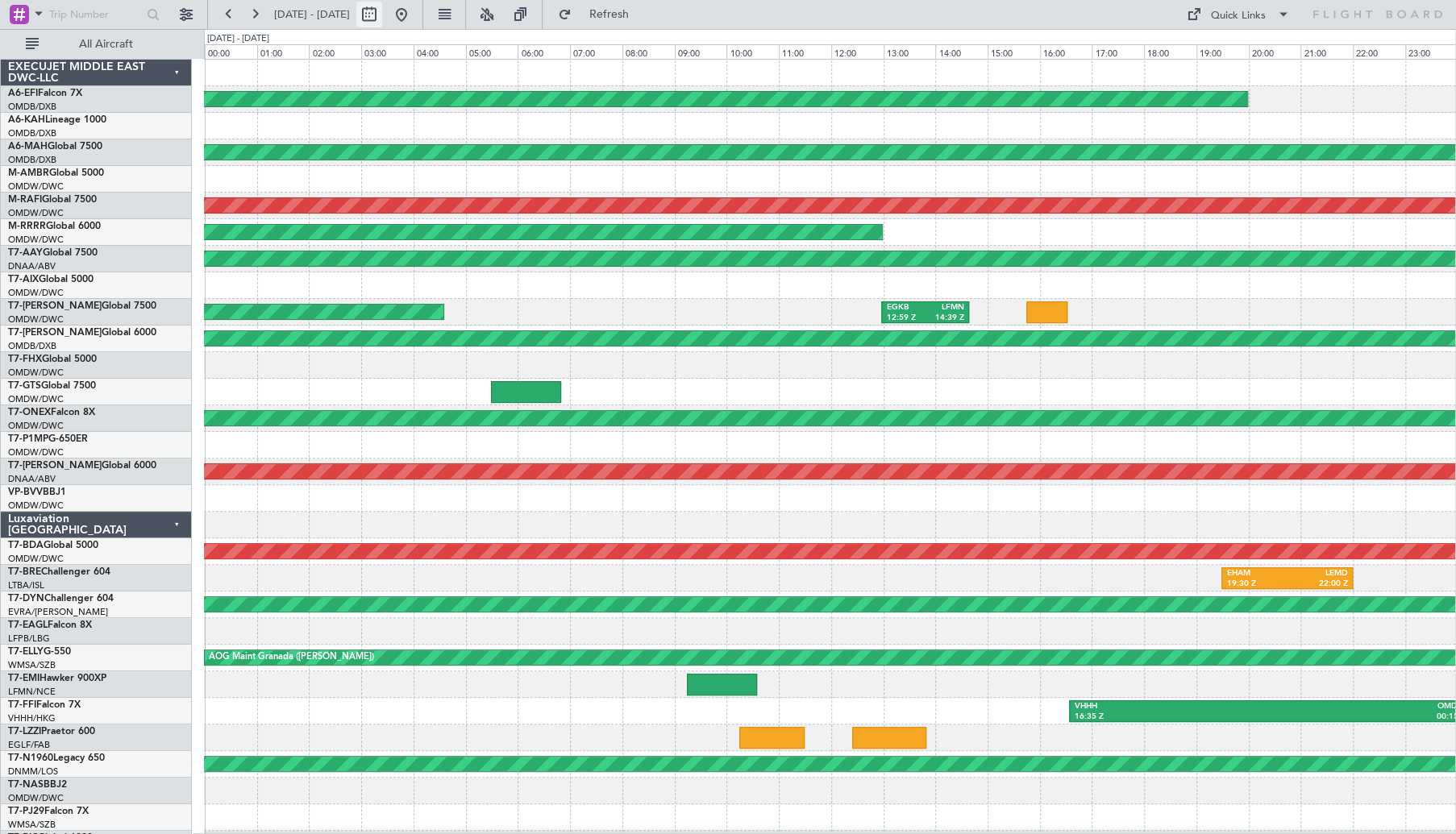
click at [382, 16] on button at bounding box center [369, 15] width 26 height 26
select select "7"
select select "2025"
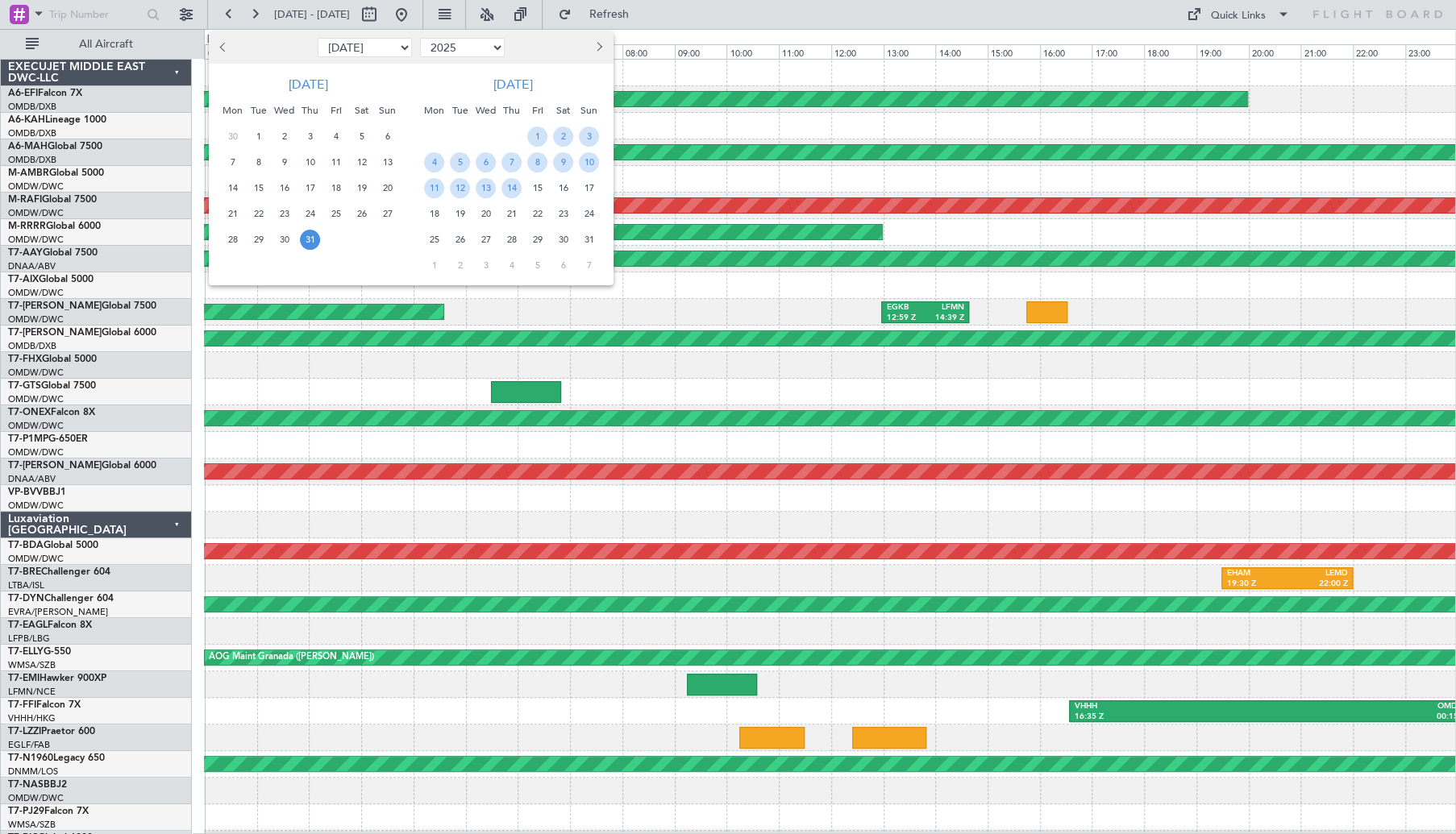
click at [442, 11] on div at bounding box center [728, 417] width 1456 height 834
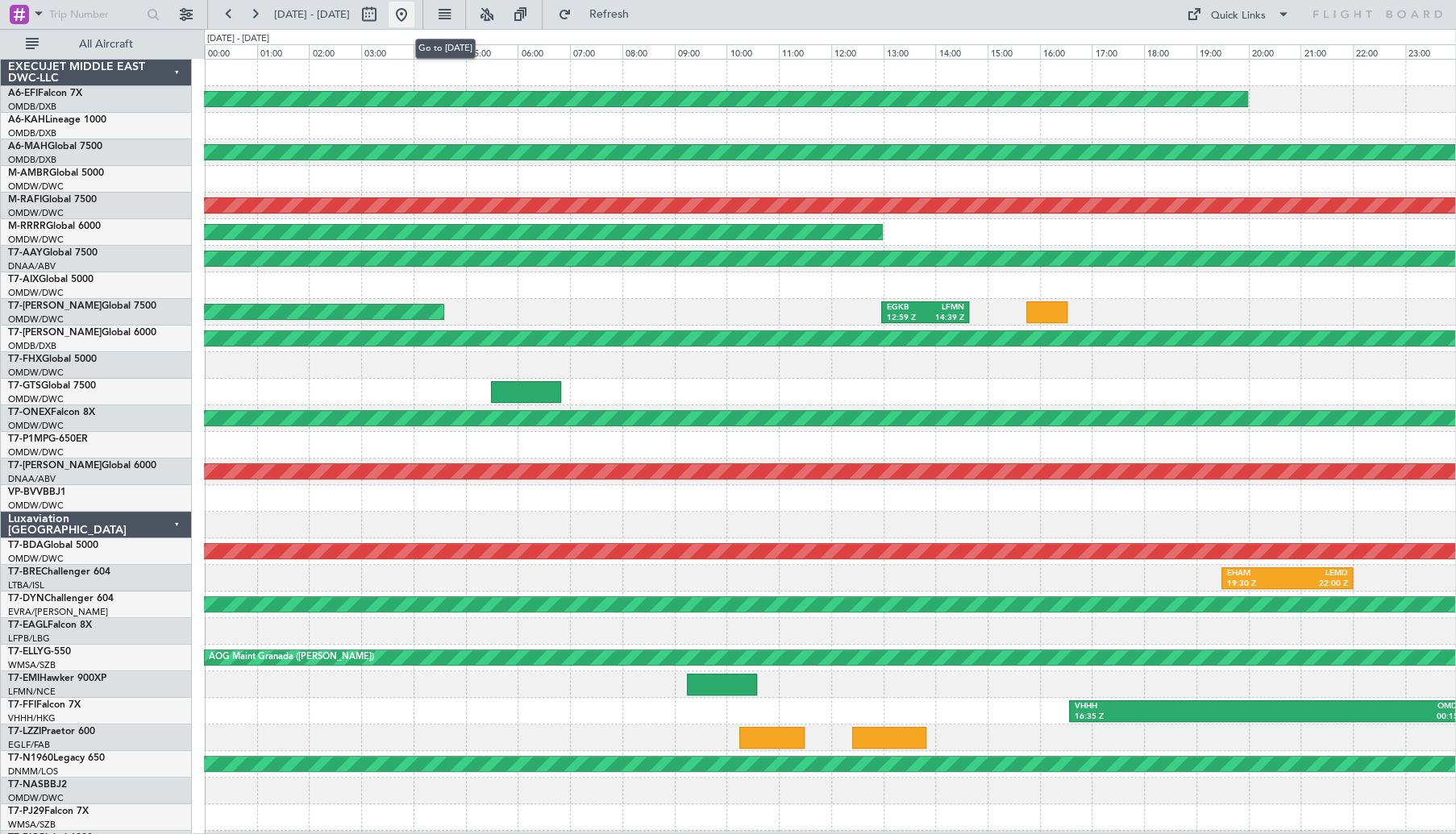
click at [414, 10] on button at bounding box center [402, 15] width 26 height 26
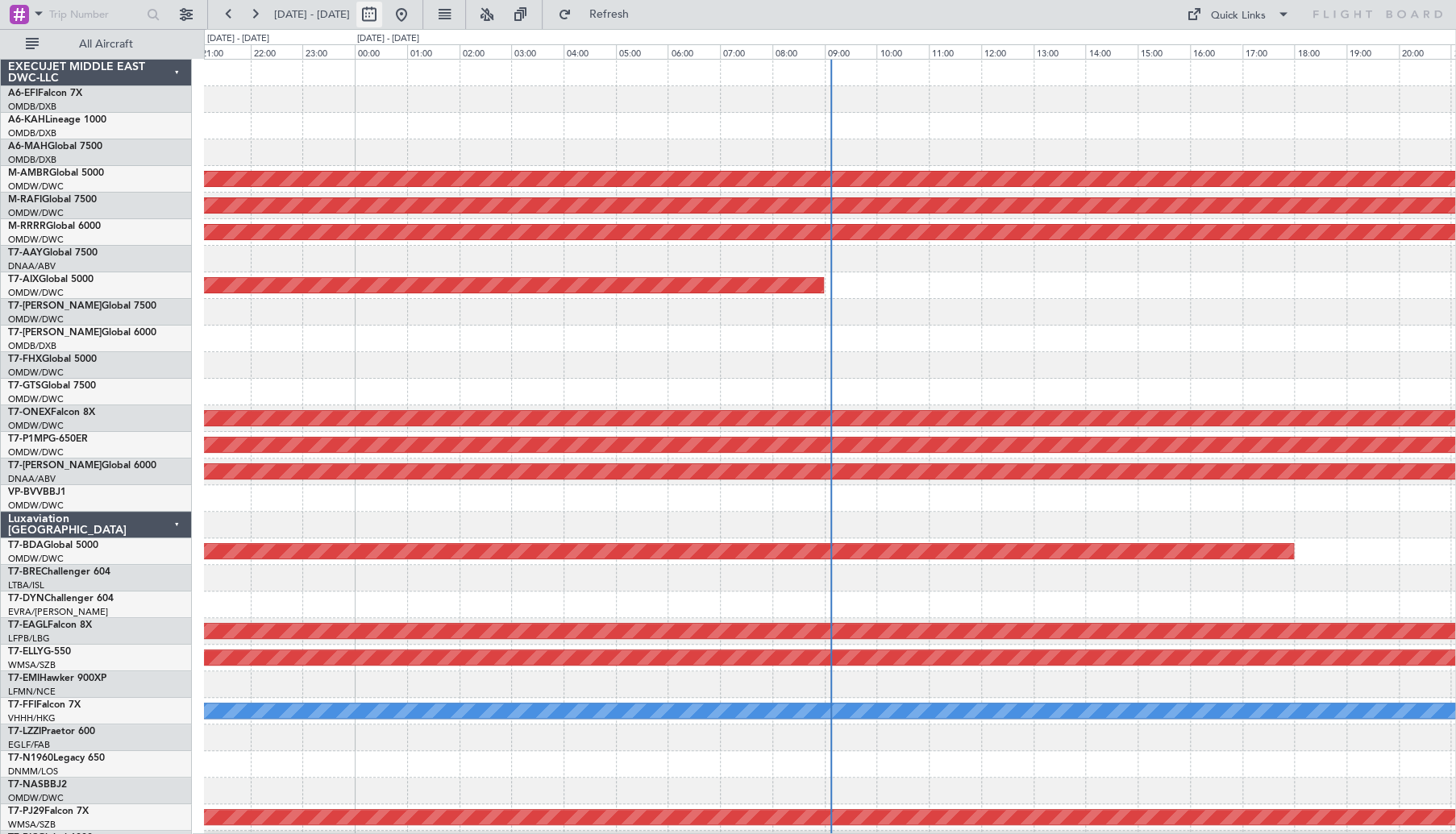
click at [382, 18] on button at bounding box center [369, 15] width 26 height 26
select select "10"
select select "2025"
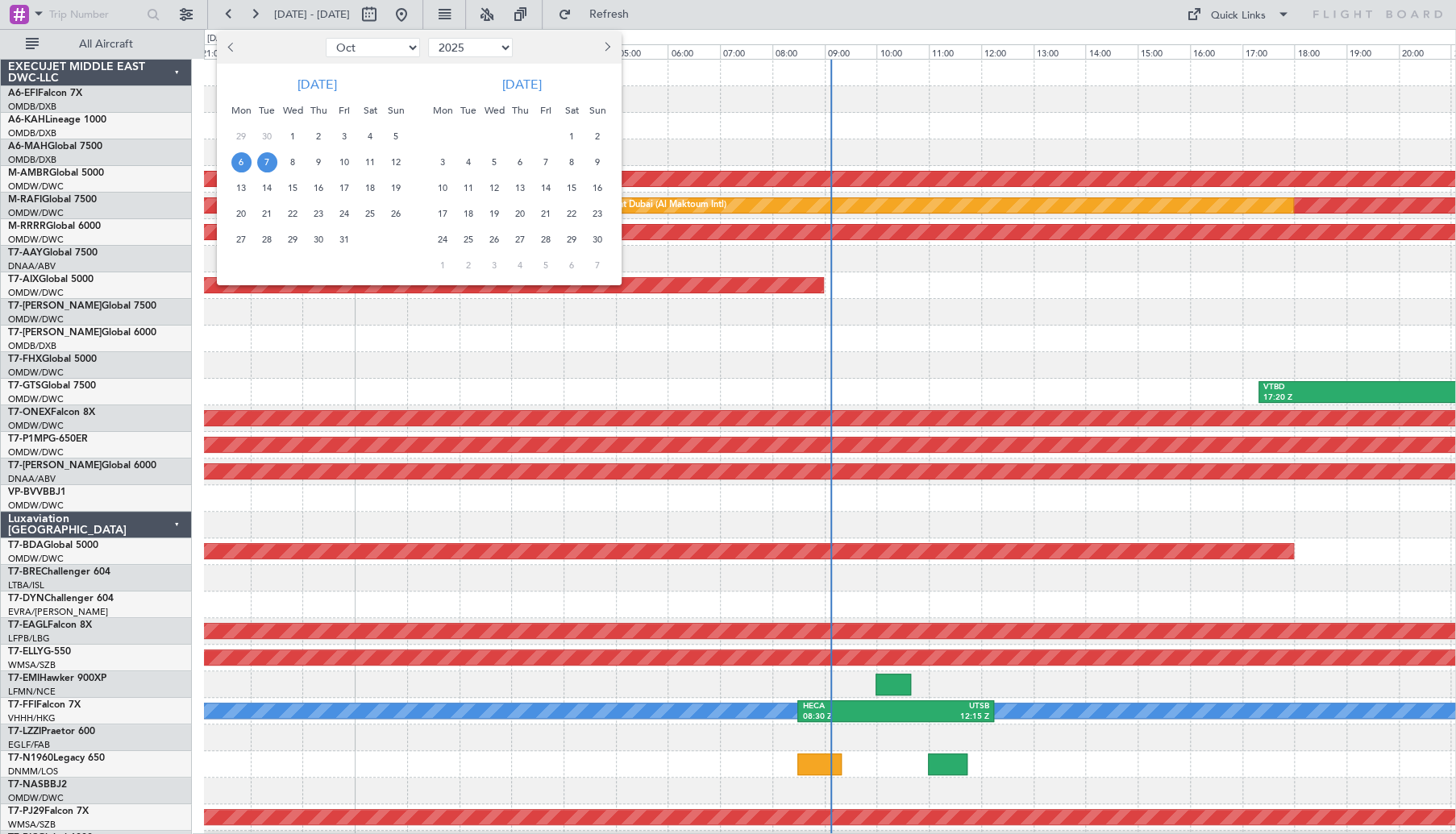
click at [231, 52] on button "Previous month" at bounding box center [232, 48] width 18 height 26
select select "9"
click at [242, 189] on span "15" at bounding box center [241, 187] width 20 height 20
click at [321, 189] on span "18" at bounding box center [318, 187] width 20 height 20
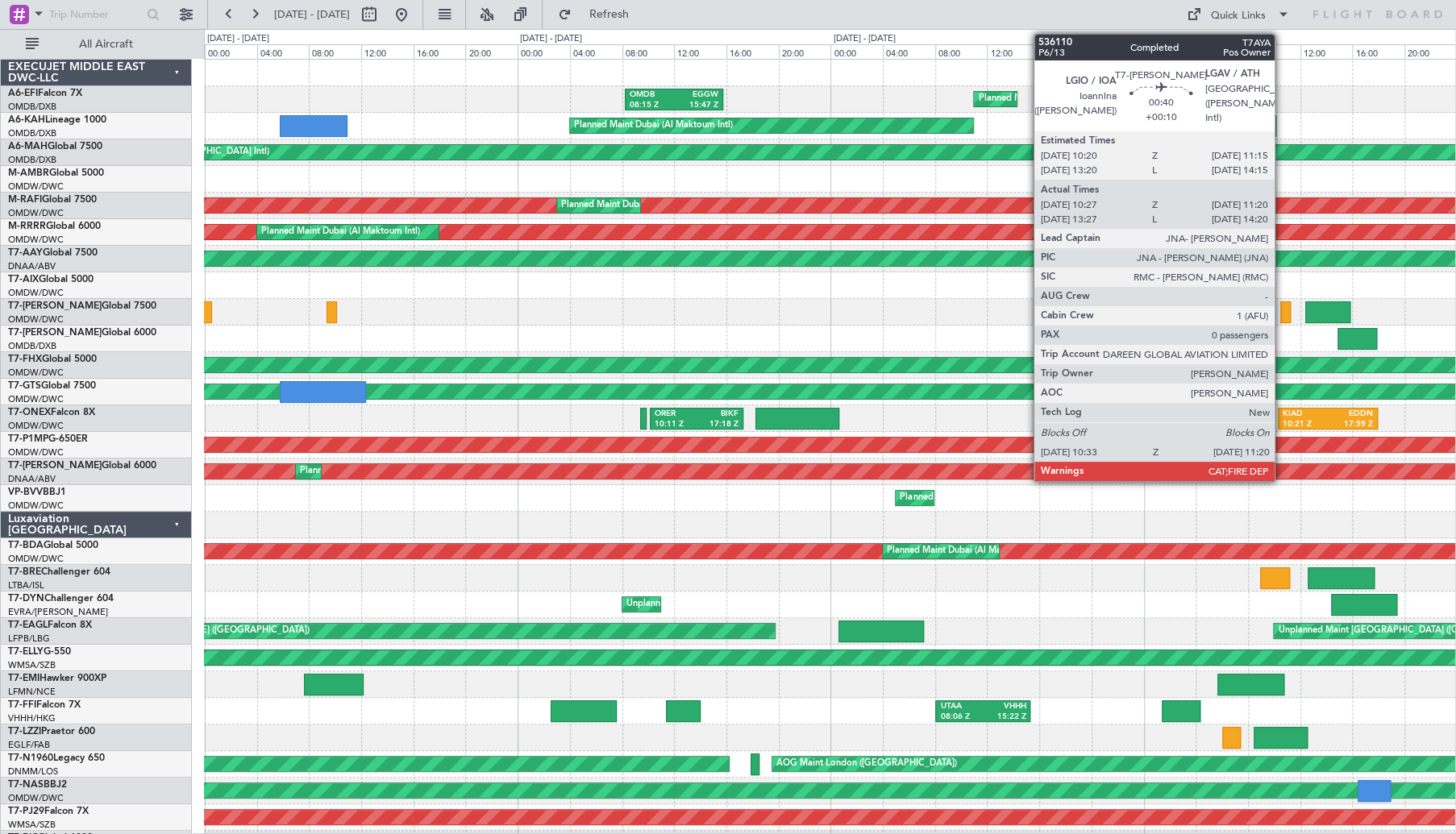
click at [1282, 313] on div at bounding box center [1285, 312] width 11 height 22
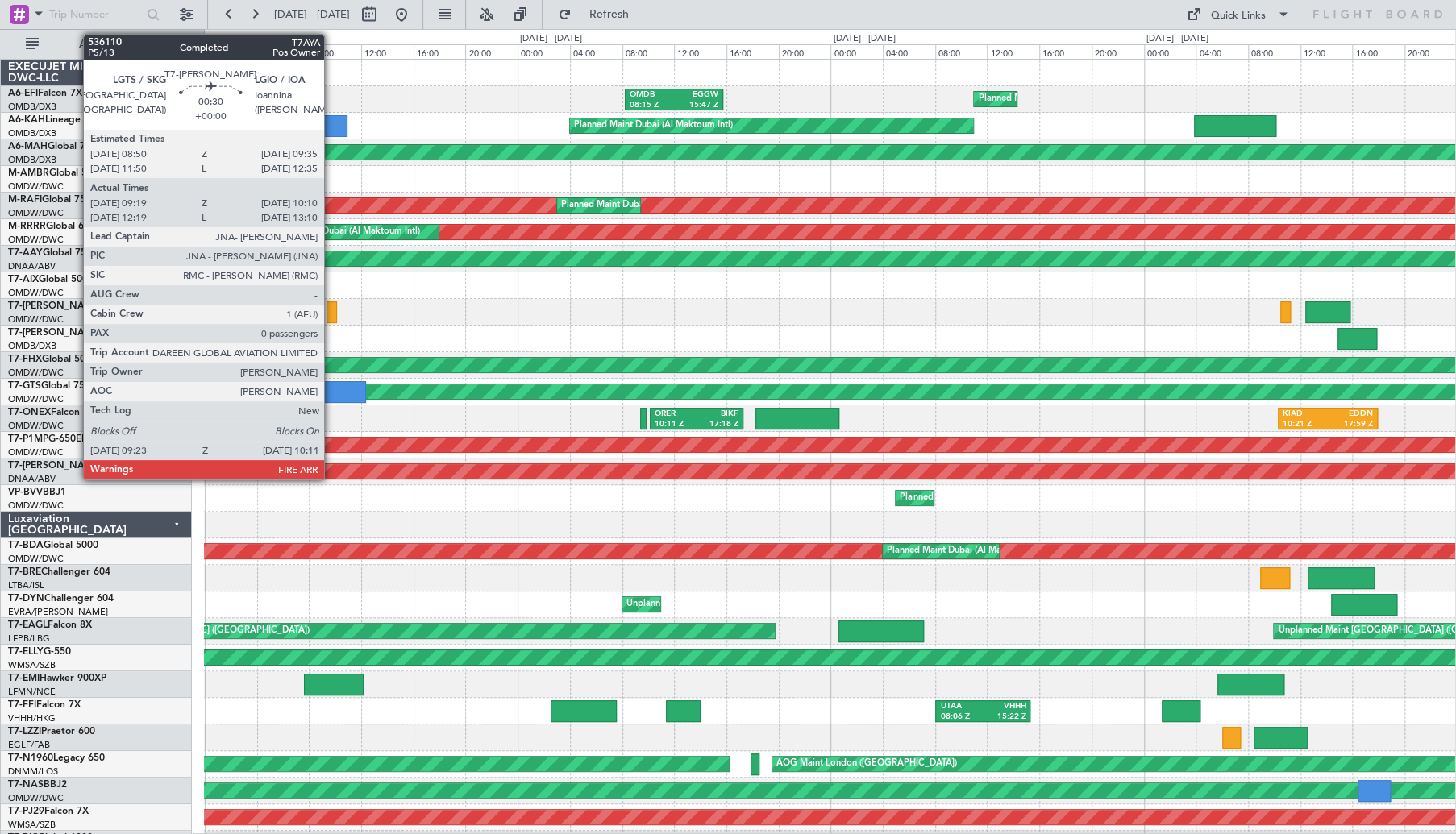
click at [331, 313] on div at bounding box center [331, 312] width 11 height 22
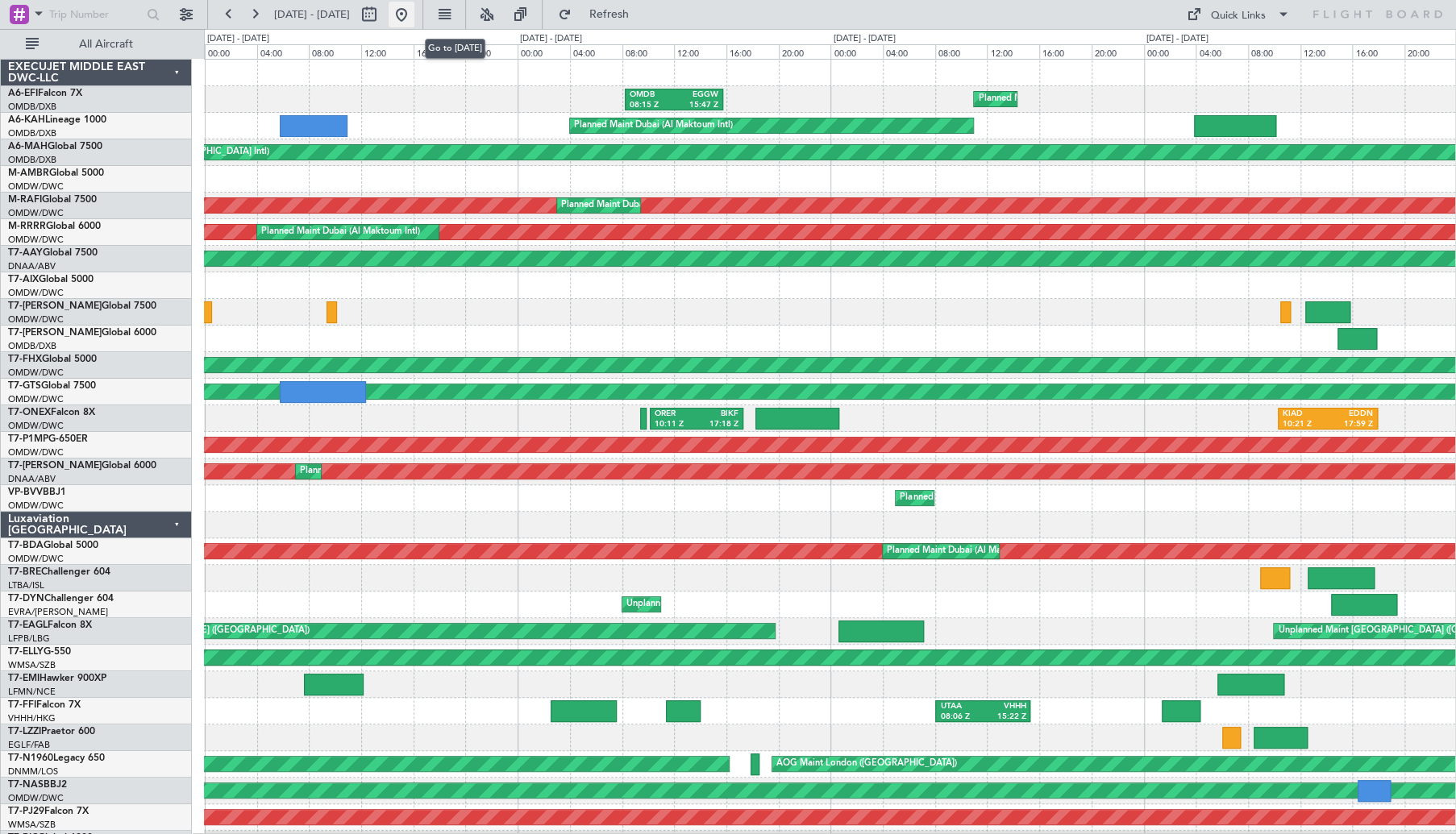
click at [414, 24] on button at bounding box center [402, 15] width 26 height 26
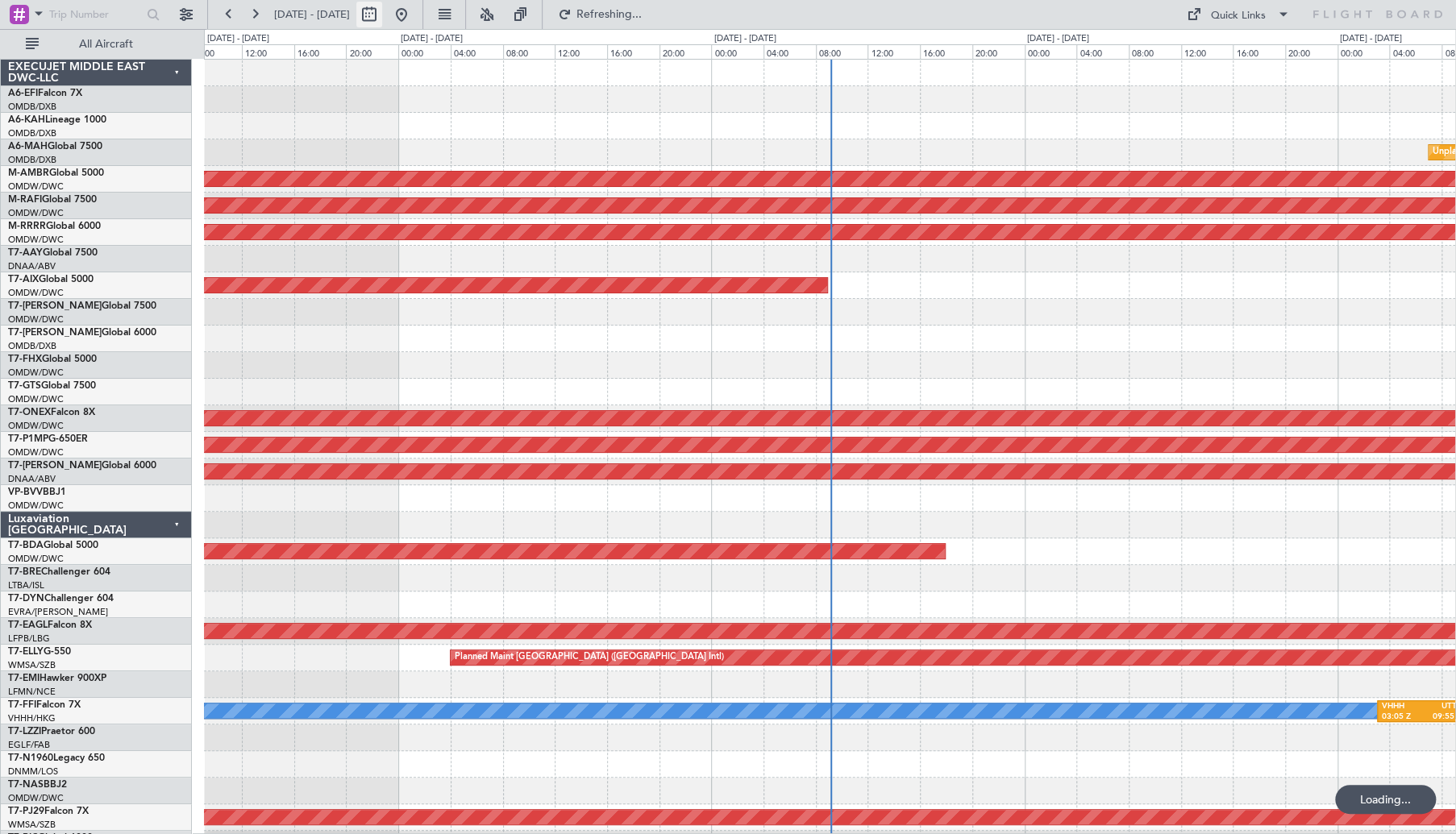
click at [382, 20] on button at bounding box center [369, 15] width 26 height 26
select select "10"
select select "2025"
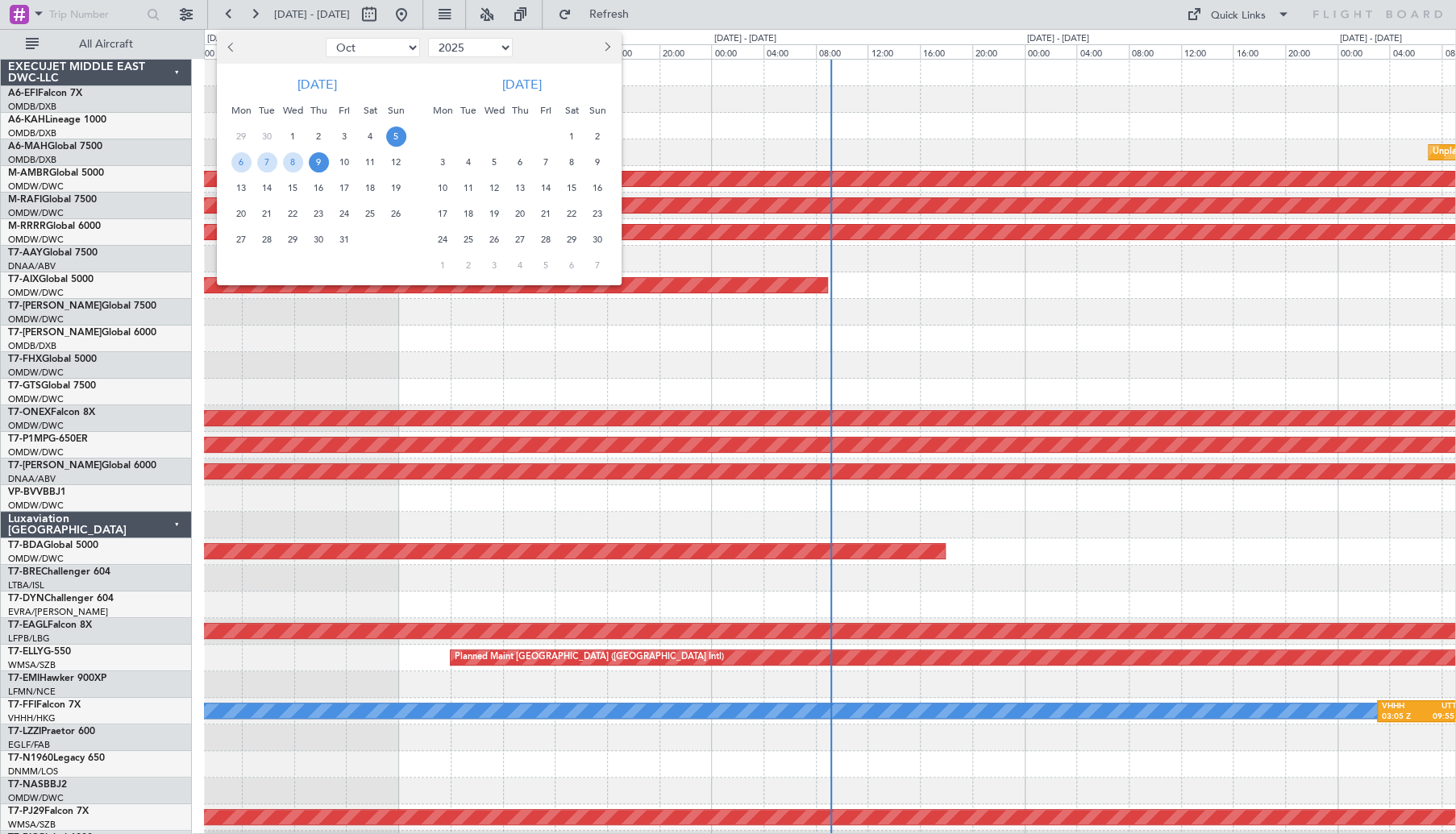
click at [238, 48] on button "Previous month" at bounding box center [232, 48] width 18 height 26
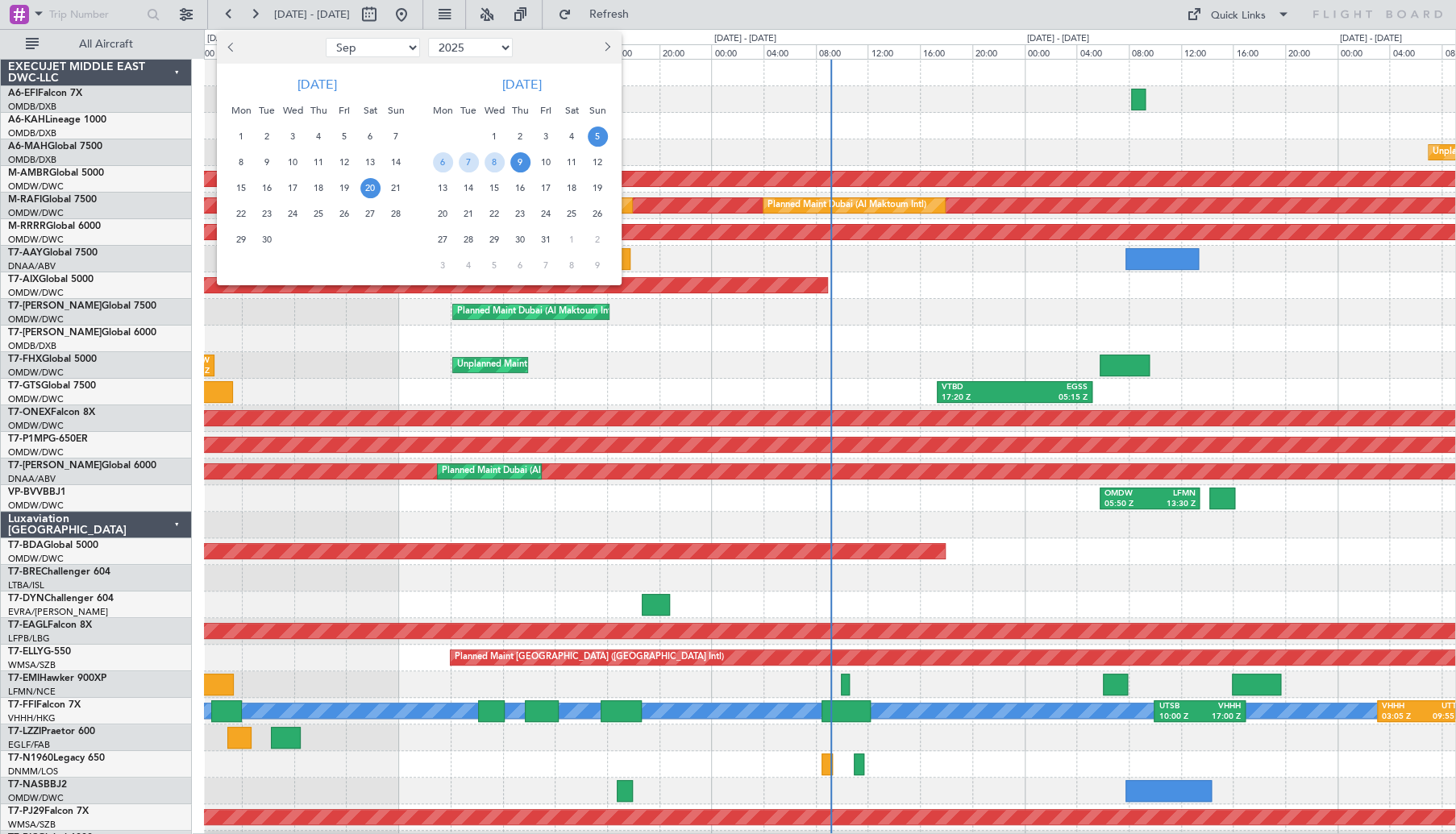
click at [238, 48] on button "Previous month" at bounding box center [232, 48] width 18 height 26
select select "7"
click at [324, 240] on span "31" at bounding box center [318, 239] width 20 height 20
